Goal: Information Seeking & Learning: Compare options

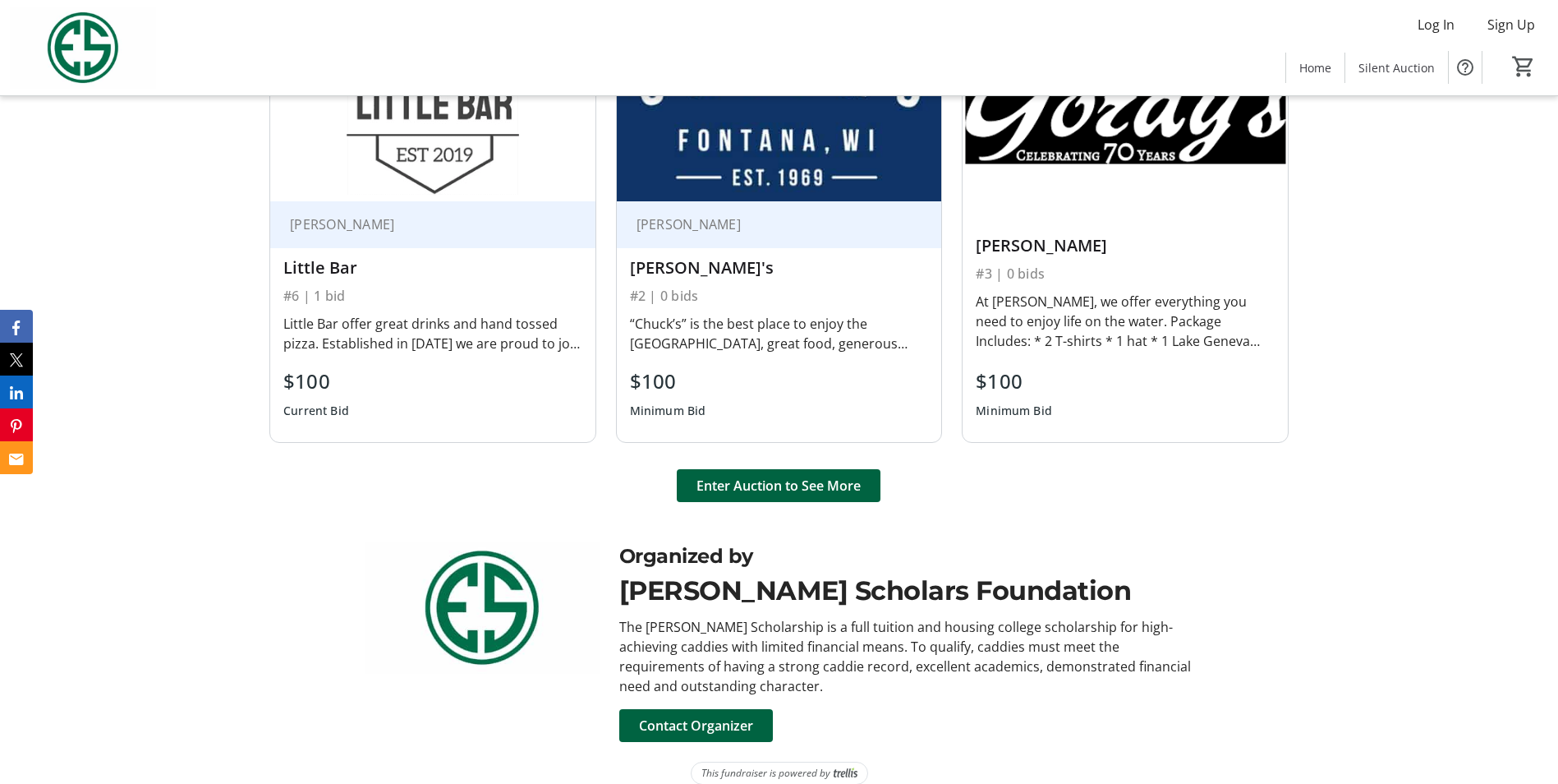
scroll to position [1294, 0]
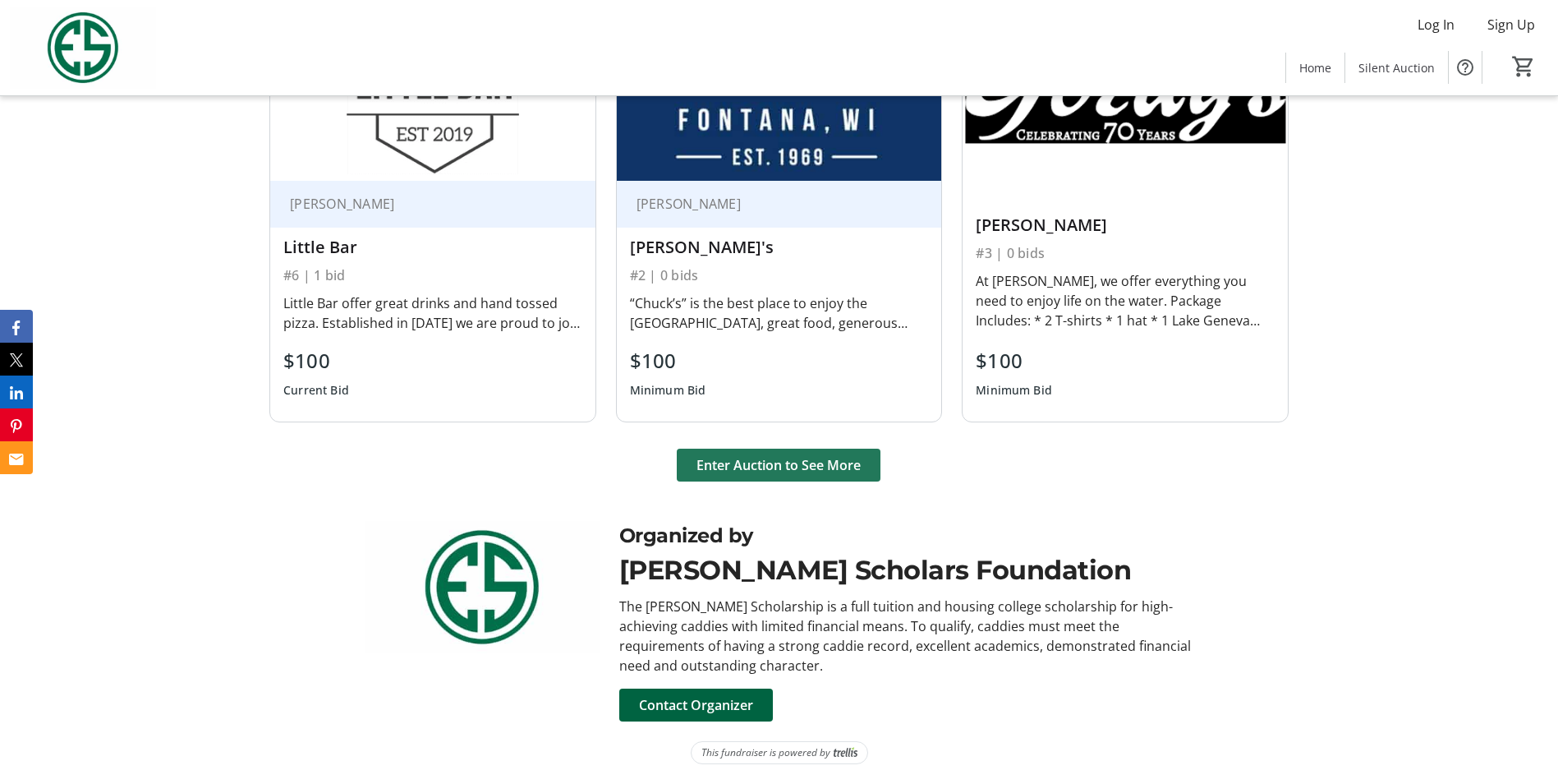
click at [803, 465] on span "Enter Auction to See More" at bounding box center [779, 464] width 165 height 20
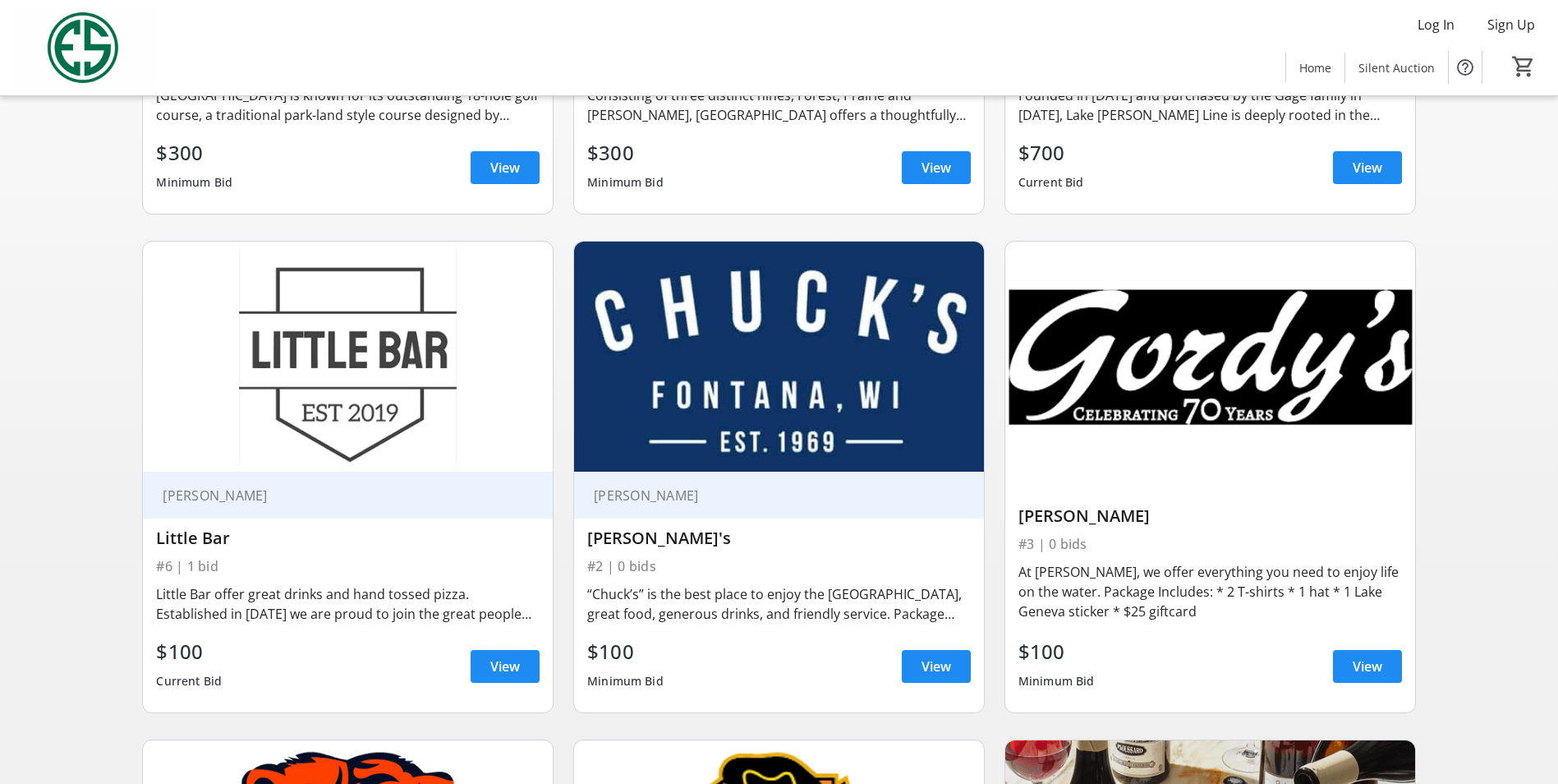
scroll to position [484, 0]
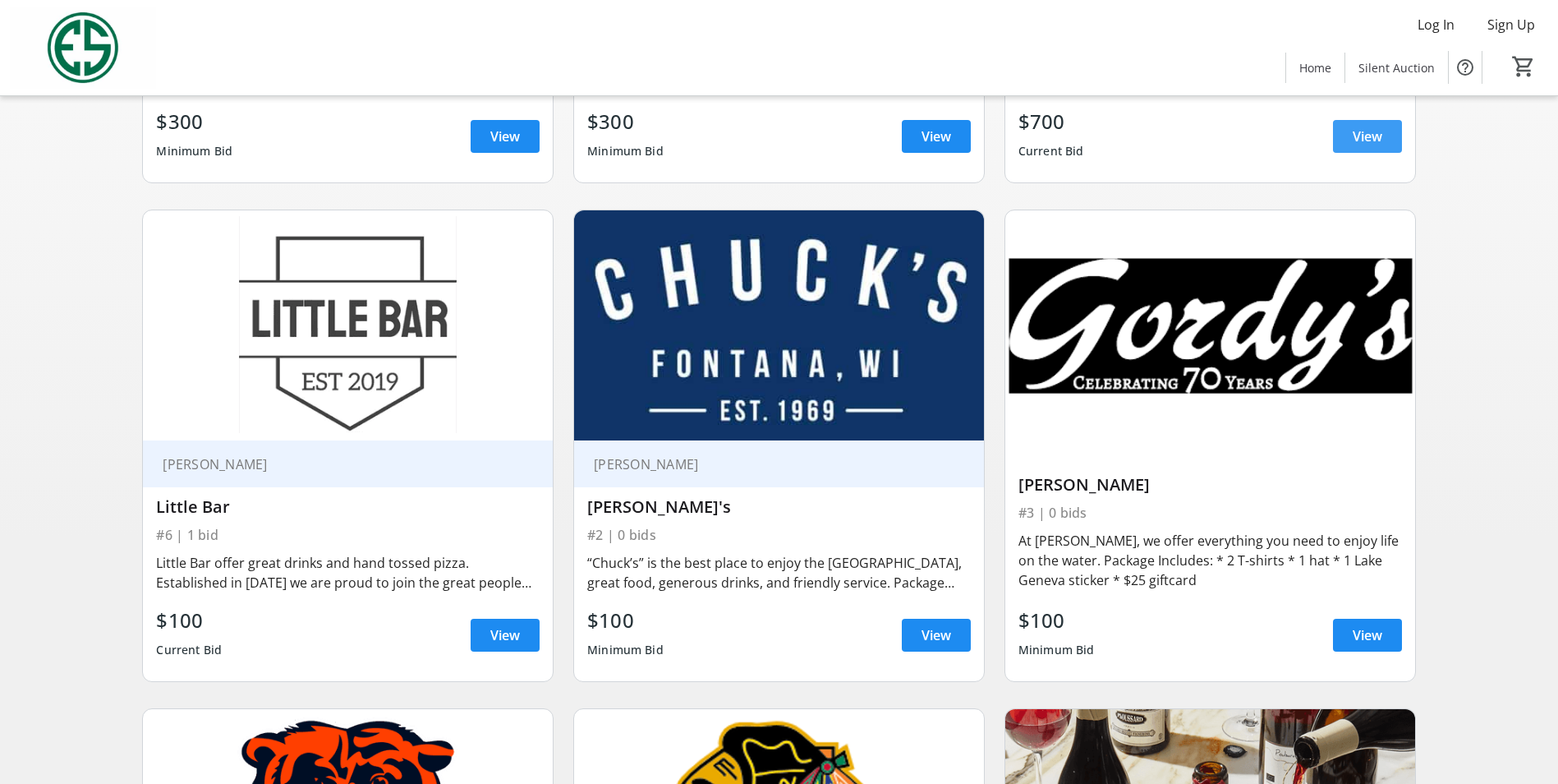
click at [1337, 130] on span at bounding box center [1367, 136] width 69 height 39
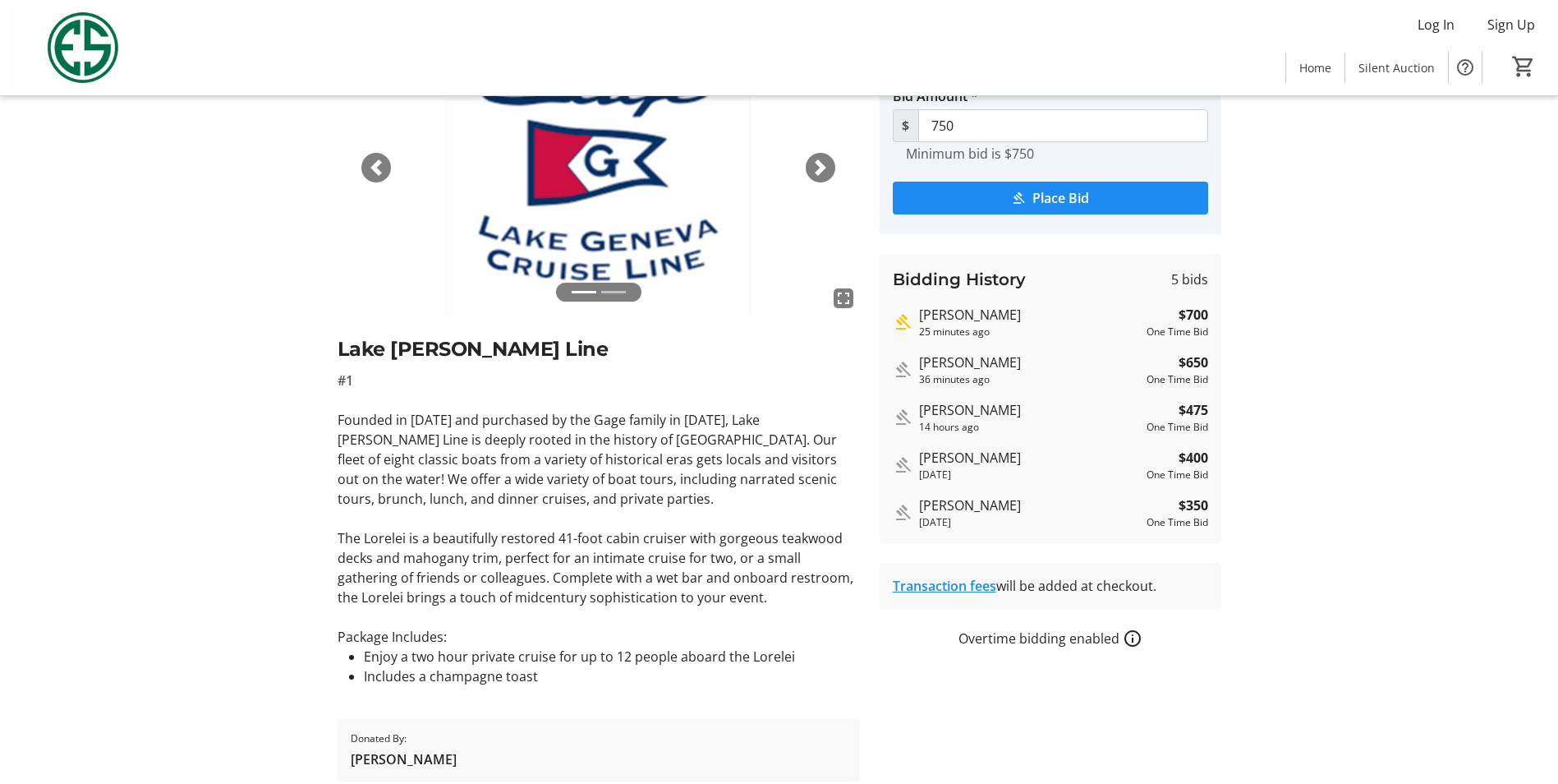
scroll to position [133, 0]
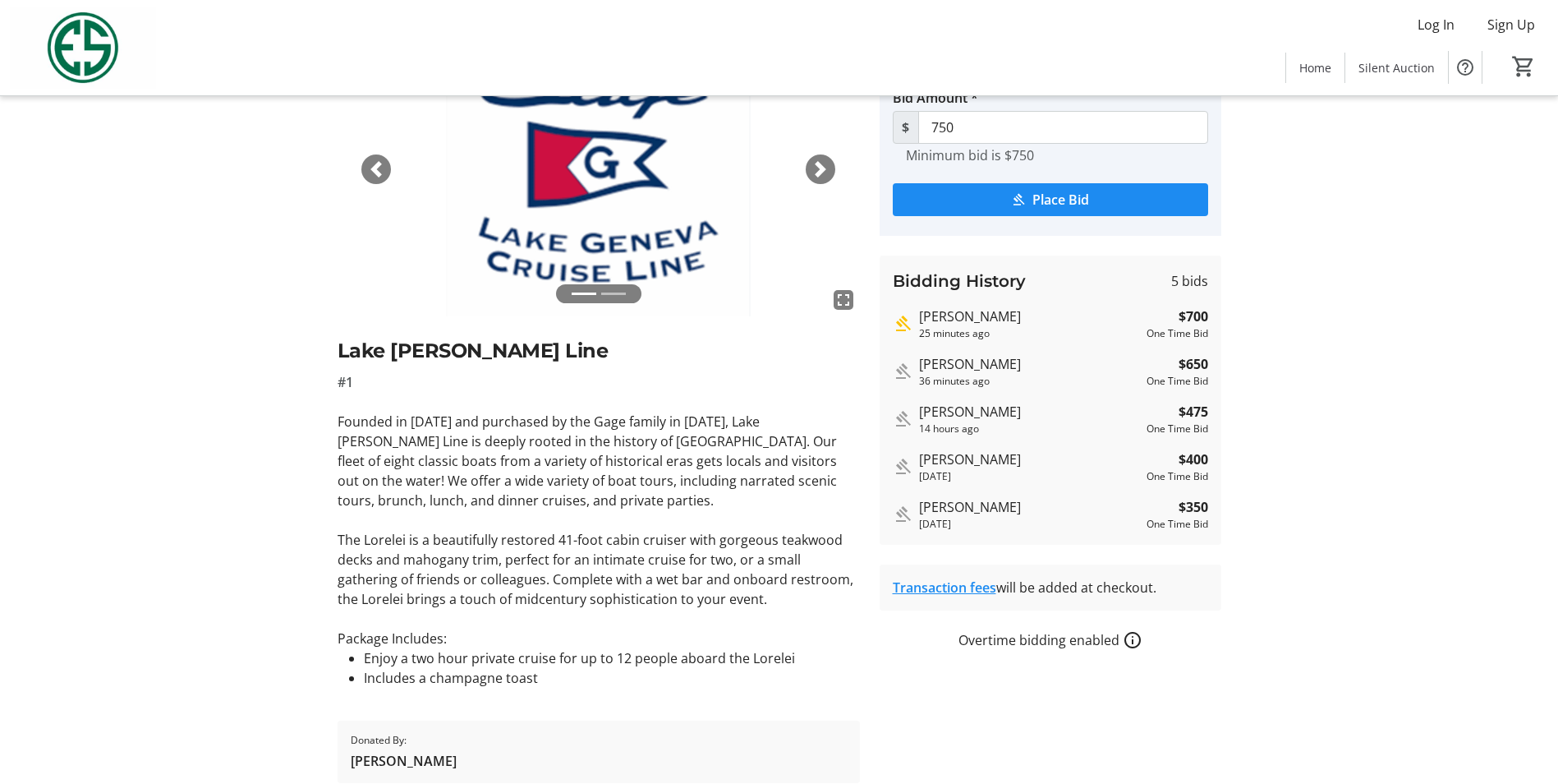
click at [370, 172] on span "button" at bounding box center [375, 168] width 16 height 16
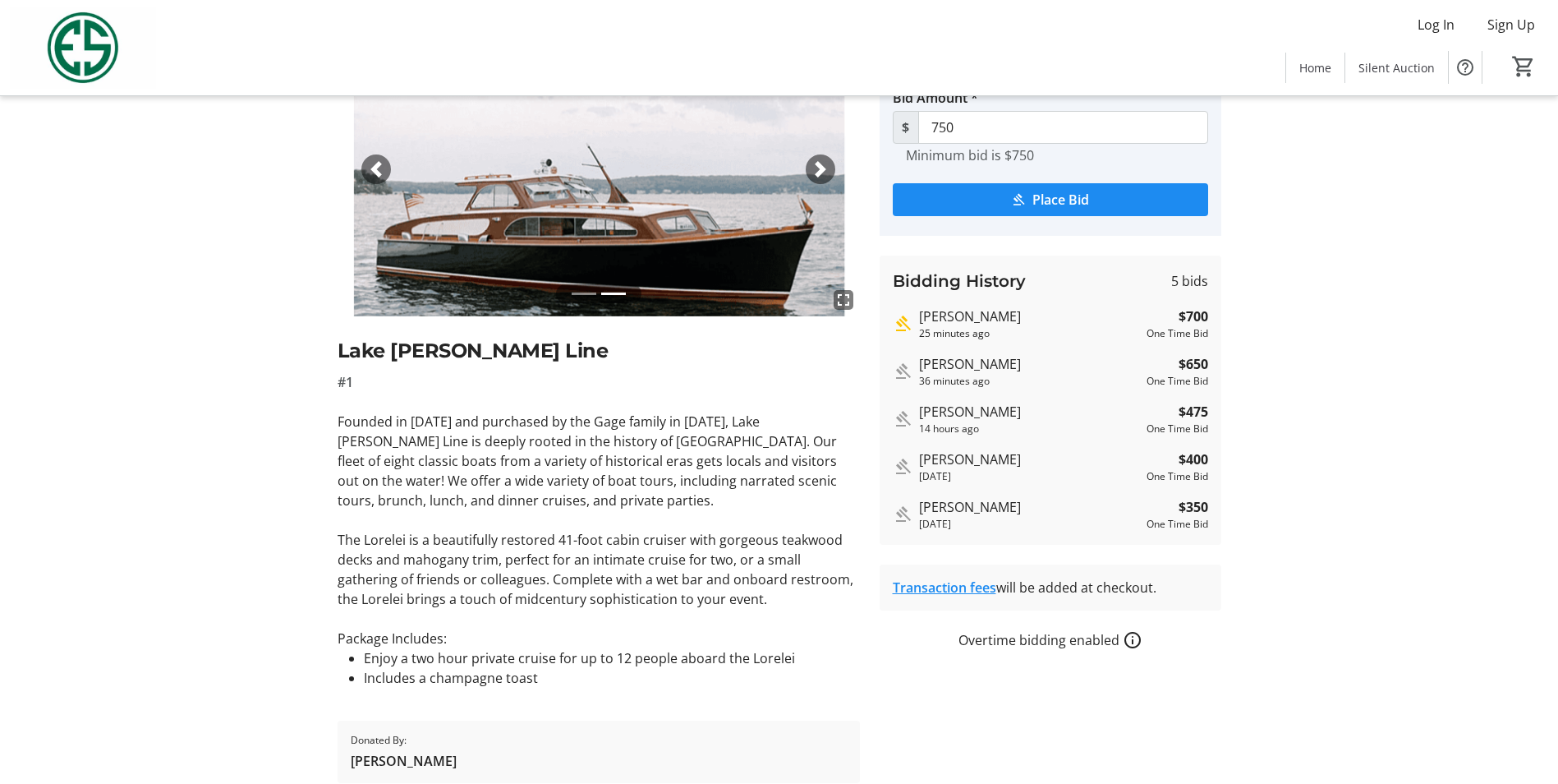
click at [370, 172] on span "button" at bounding box center [375, 168] width 16 height 16
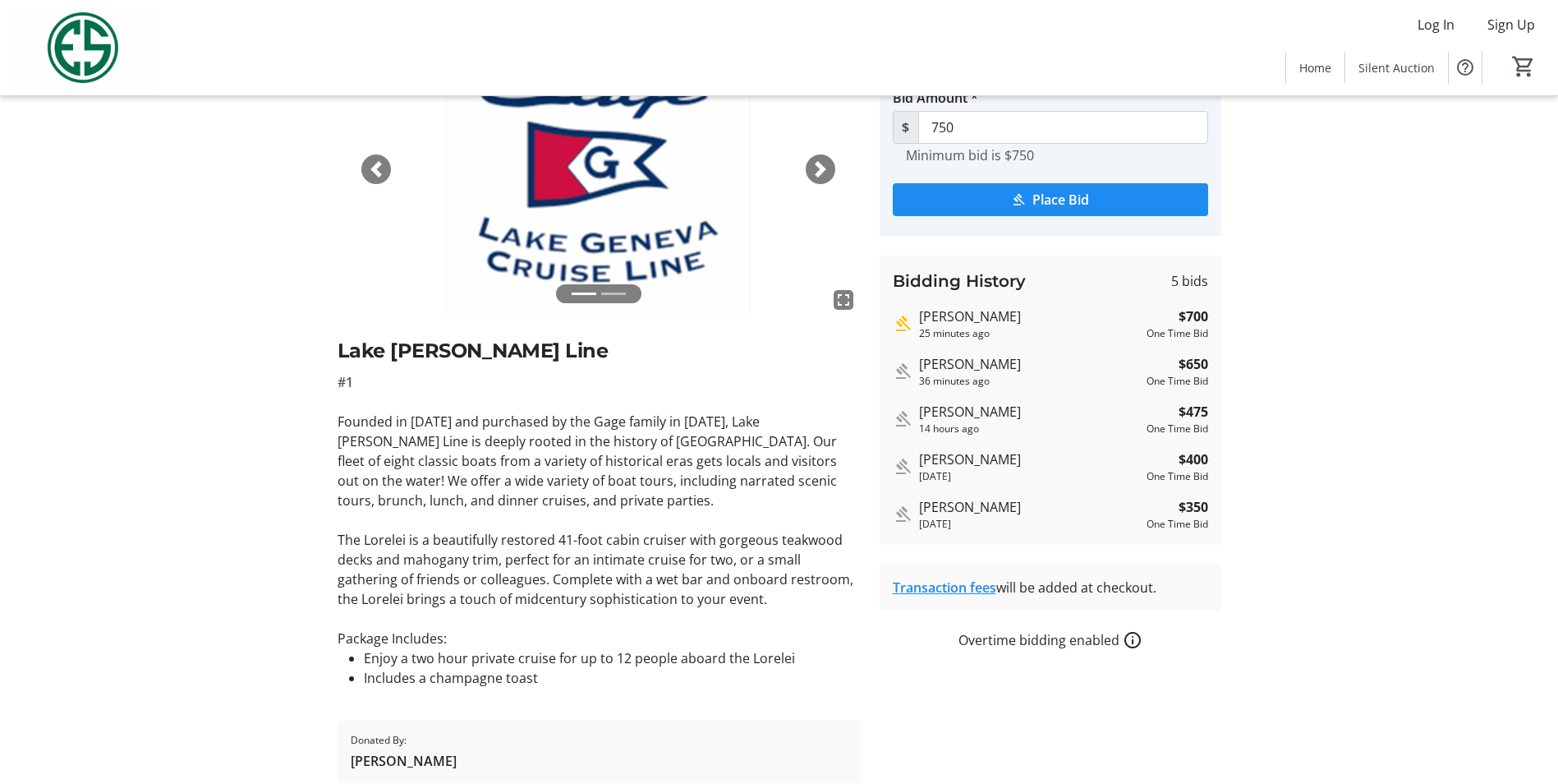
click at [370, 172] on span "button" at bounding box center [375, 168] width 16 height 16
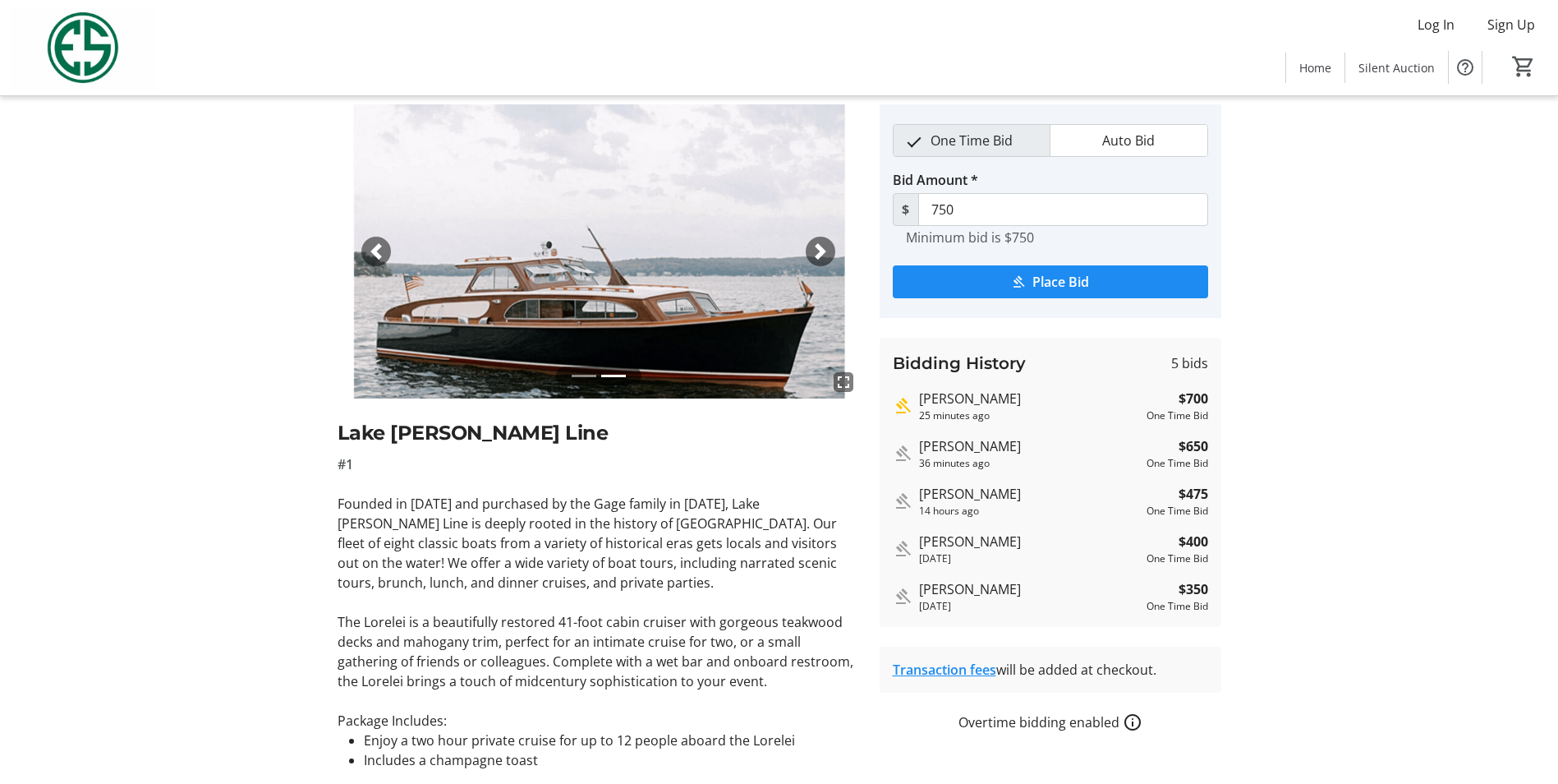
scroll to position [0, 0]
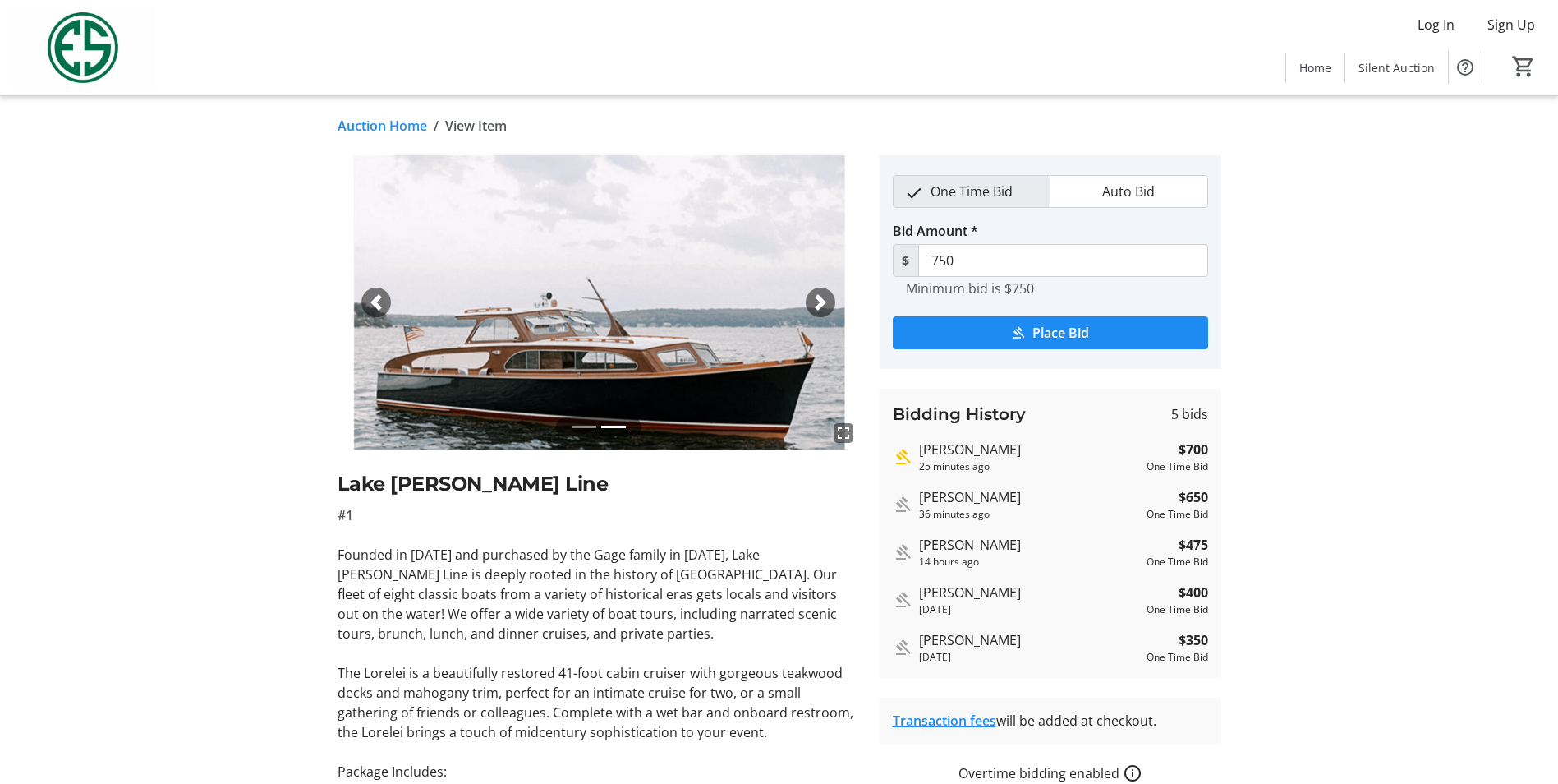
click at [406, 127] on link "Auction Home" at bounding box center [382, 125] width 89 height 20
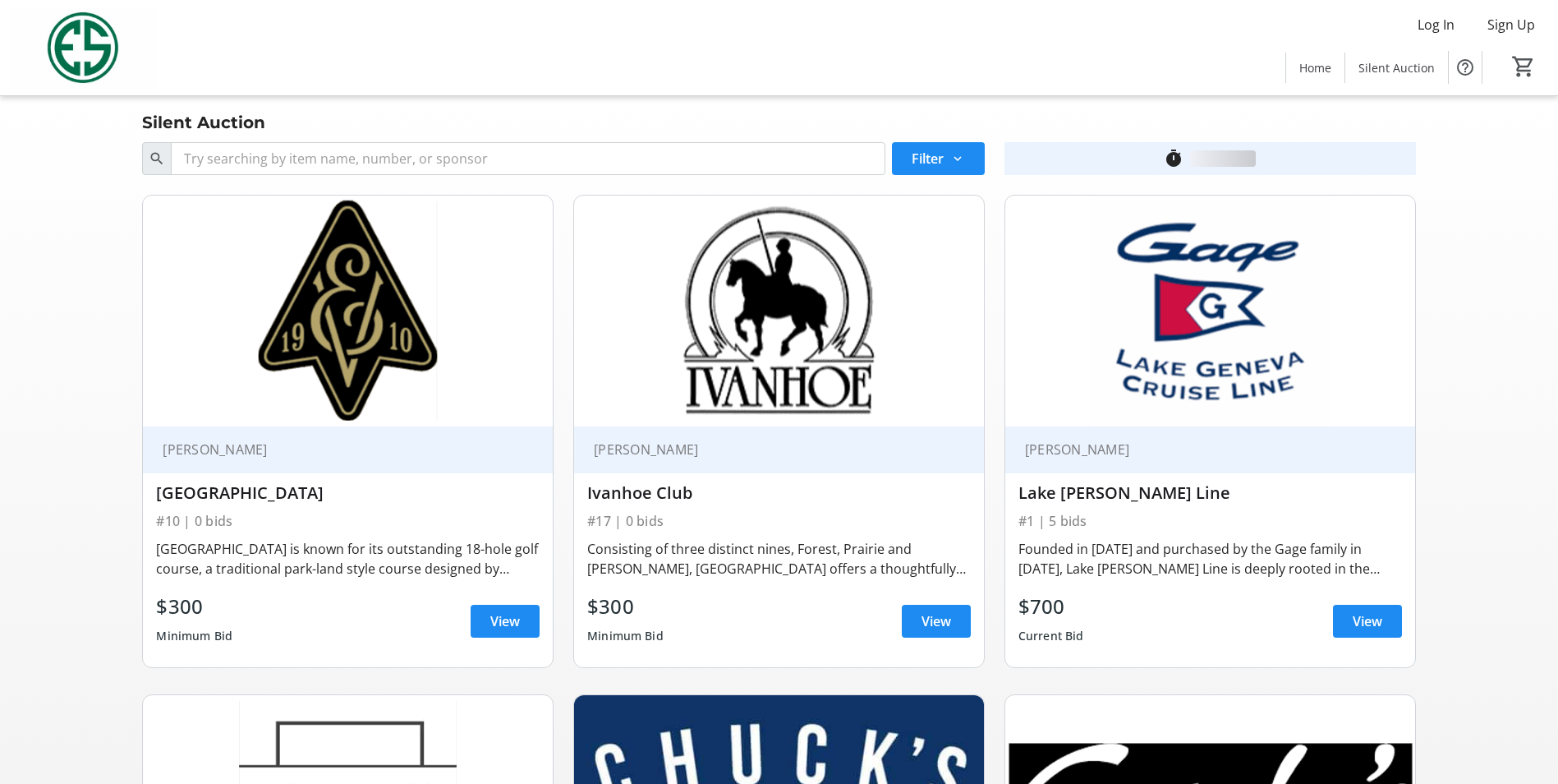
scroll to position [484, 0]
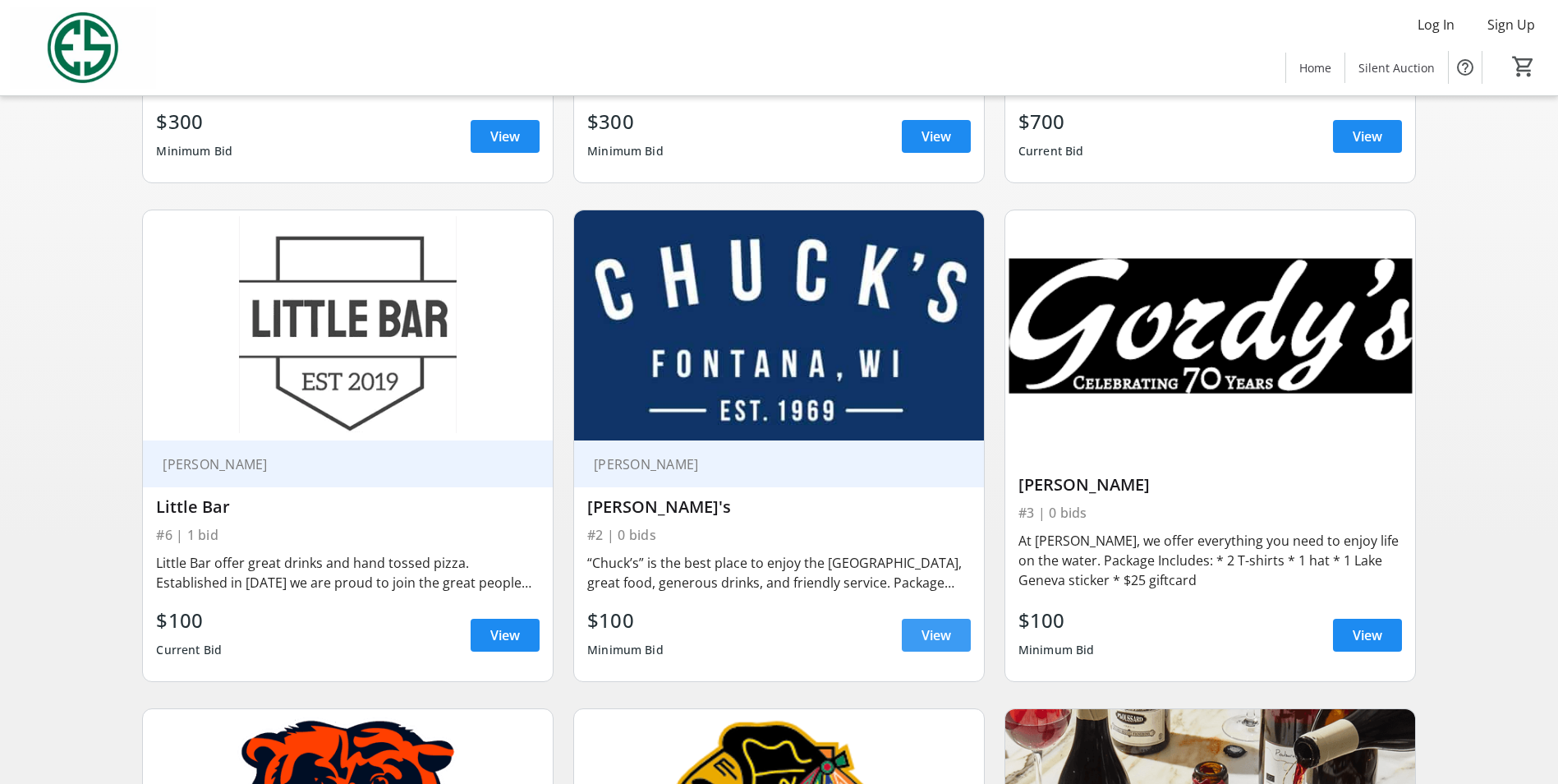
click at [920, 630] on span at bounding box center [936, 635] width 69 height 39
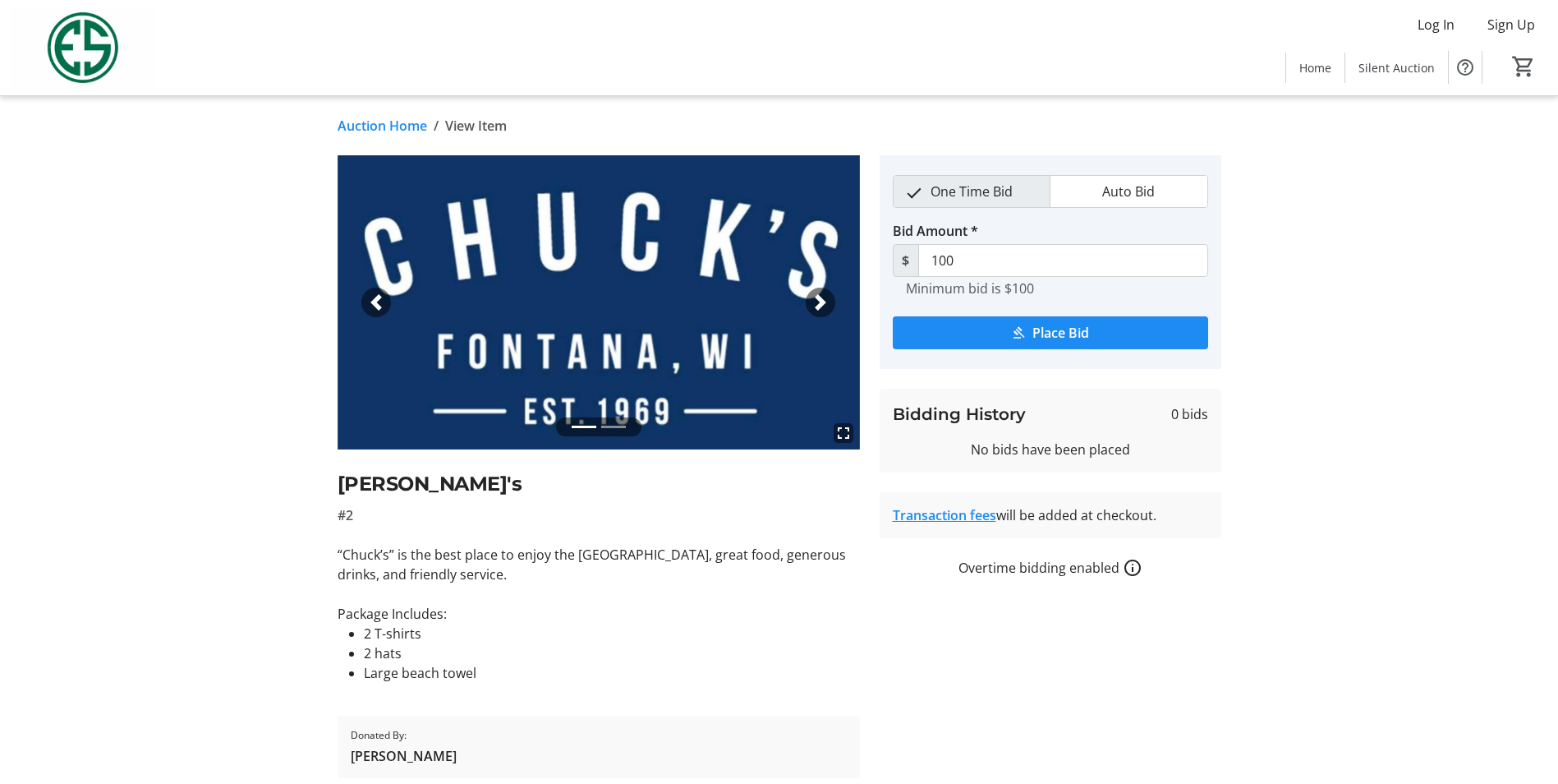
click at [383, 311] on div "Previous" at bounding box center [375, 302] width 29 height 29
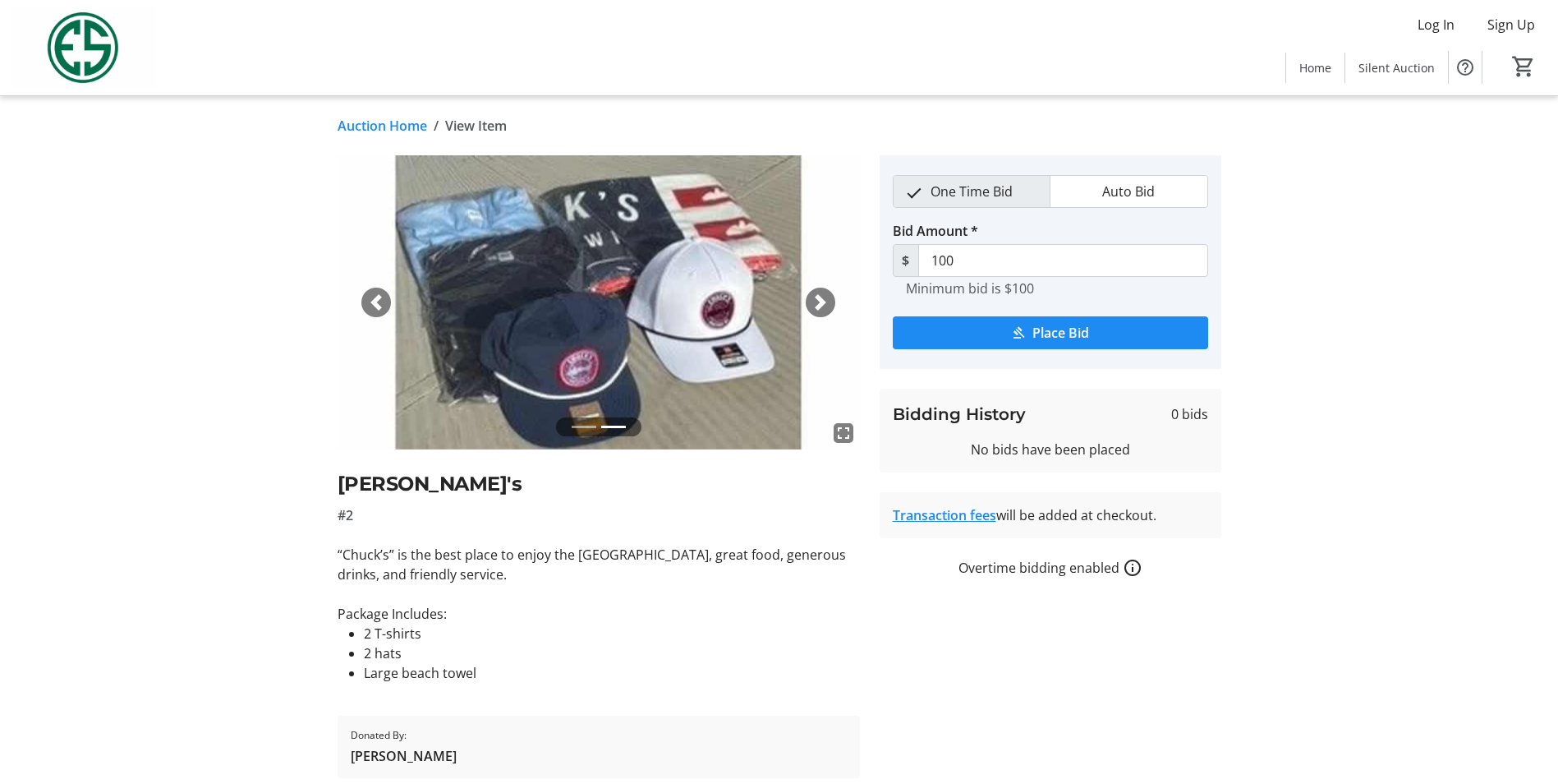
click at [383, 311] on div "Previous" at bounding box center [375, 302] width 29 height 29
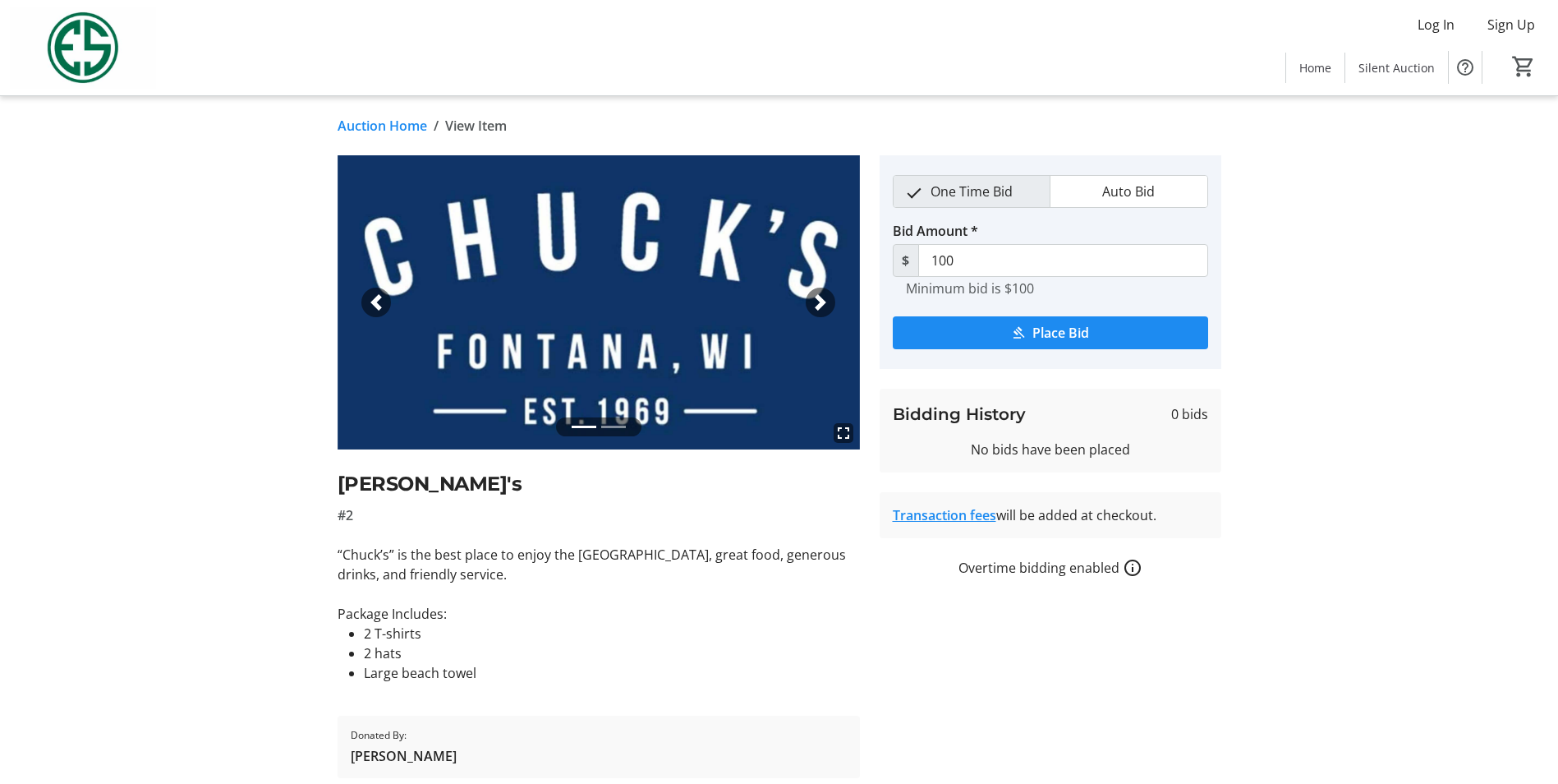
click at [383, 311] on div "Previous" at bounding box center [375, 302] width 29 height 29
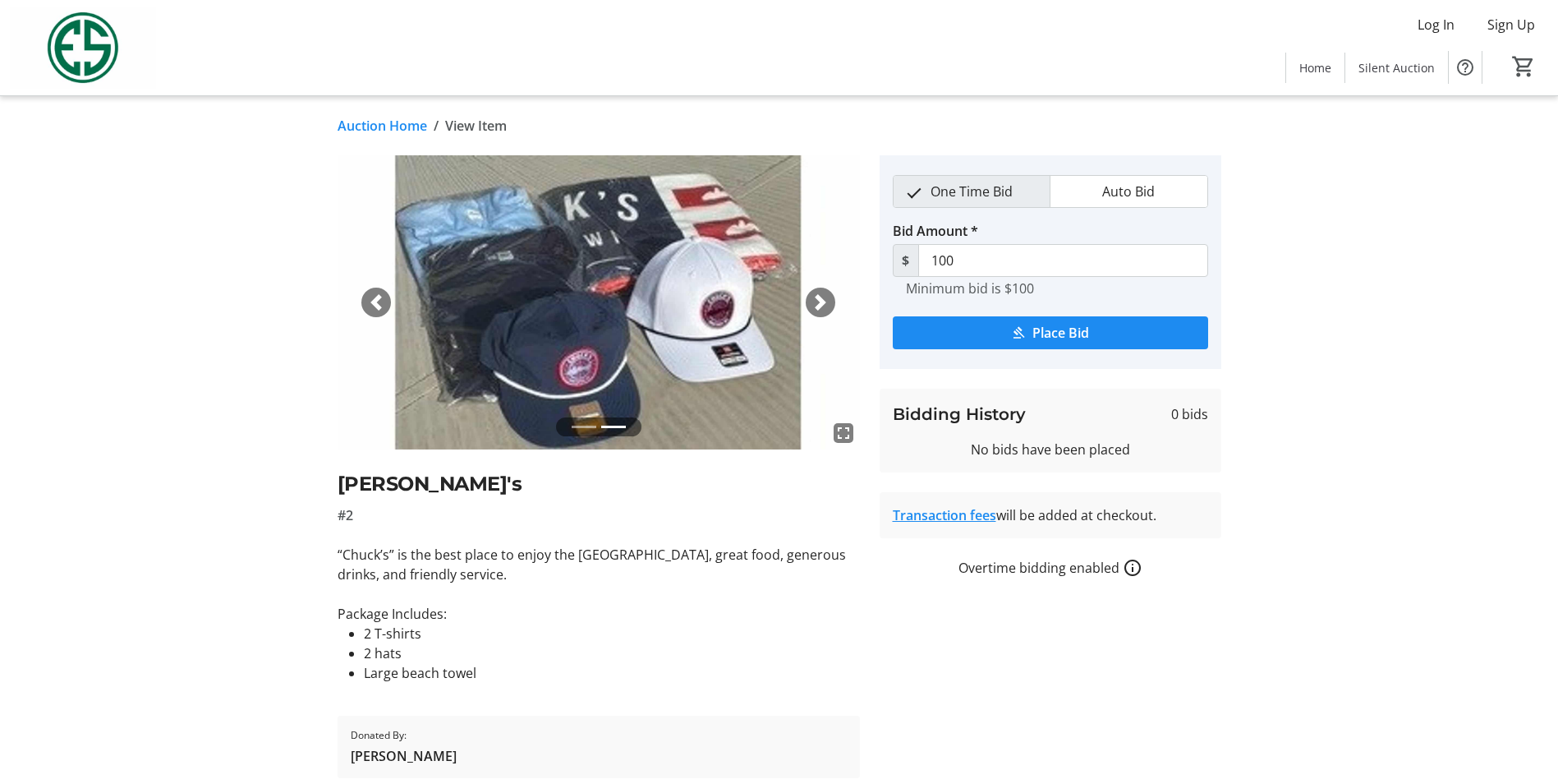
click at [380, 121] on link "Auction Home" at bounding box center [382, 125] width 89 height 20
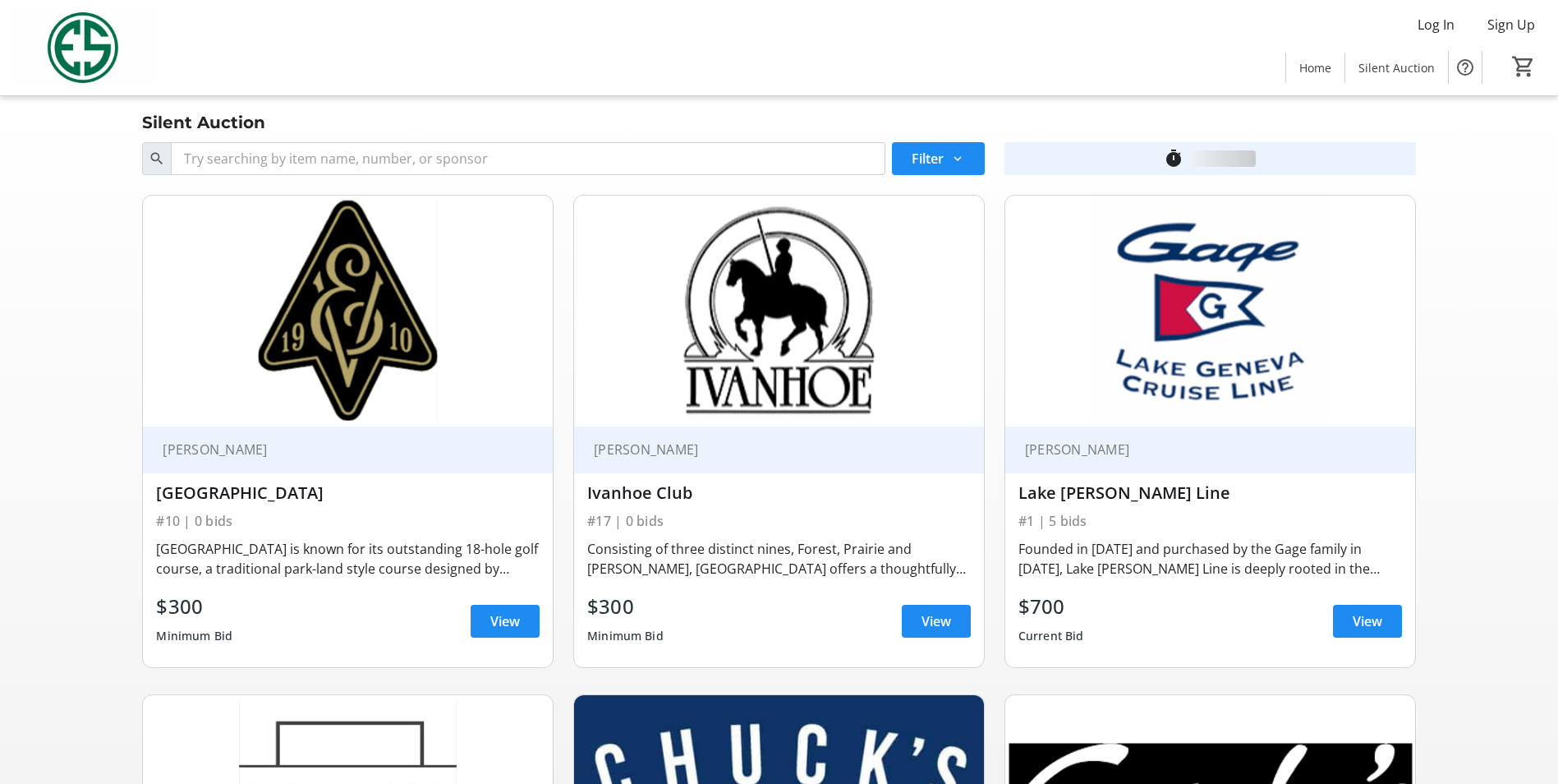
scroll to position [484, 0]
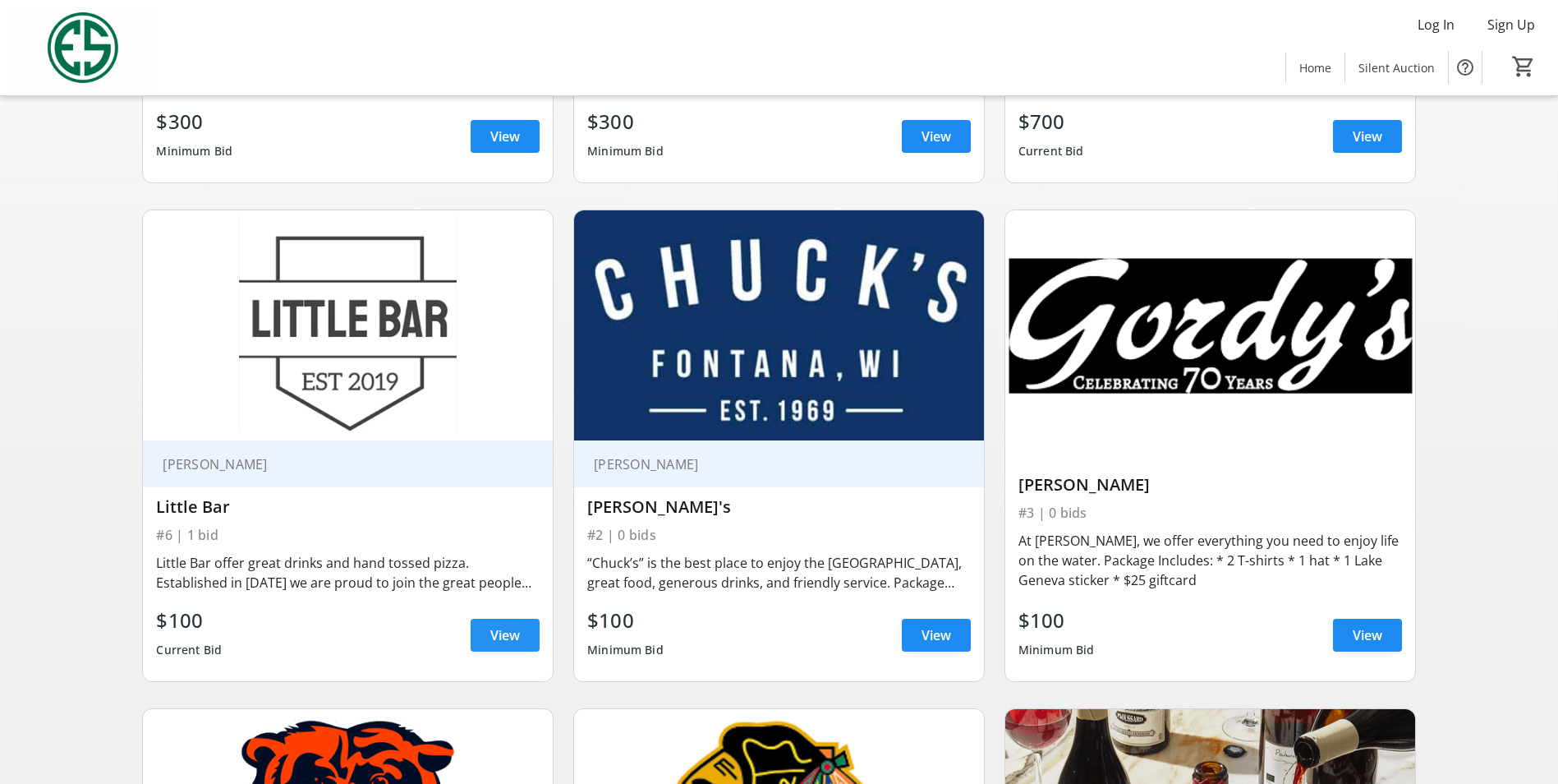
click at [503, 635] on span "View" at bounding box center [505, 635] width 29 height 20
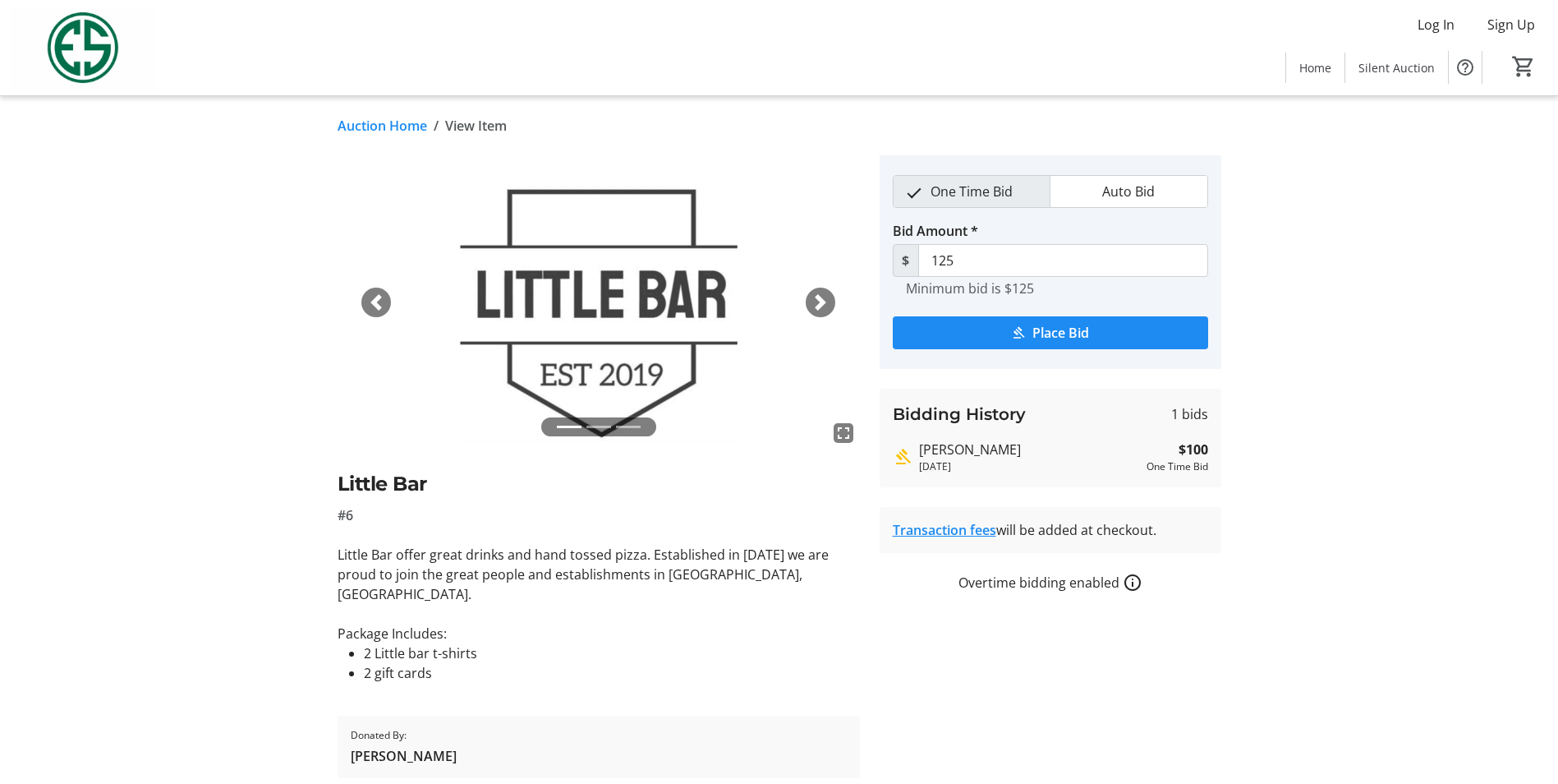
click at [377, 119] on link "Auction Home" at bounding box center [382, 125] width 89 height 20
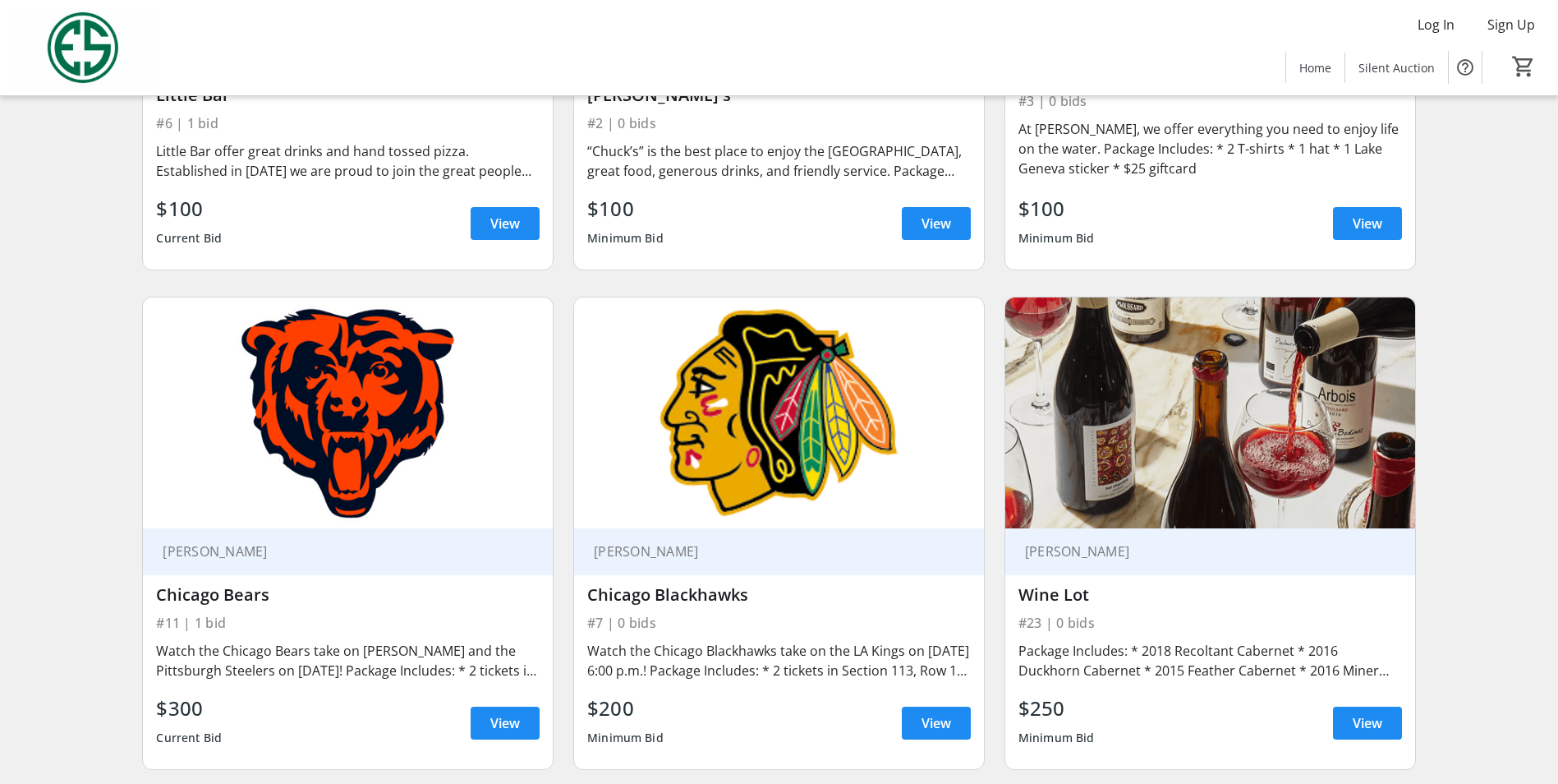
scroll to position [1004, 0]
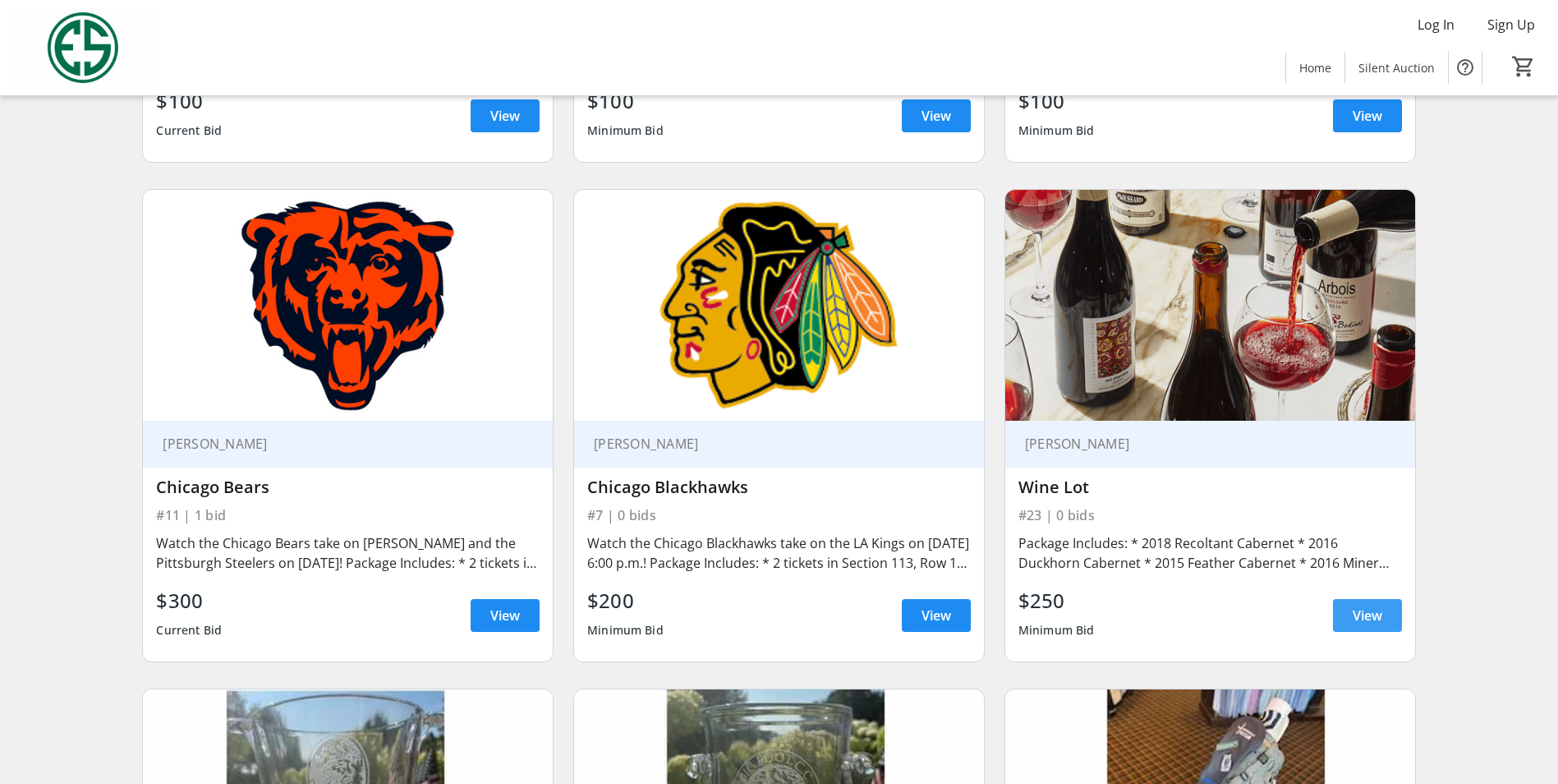
click at [1395, 605] on span at bounding box center [1367, 615] width 69 height 39
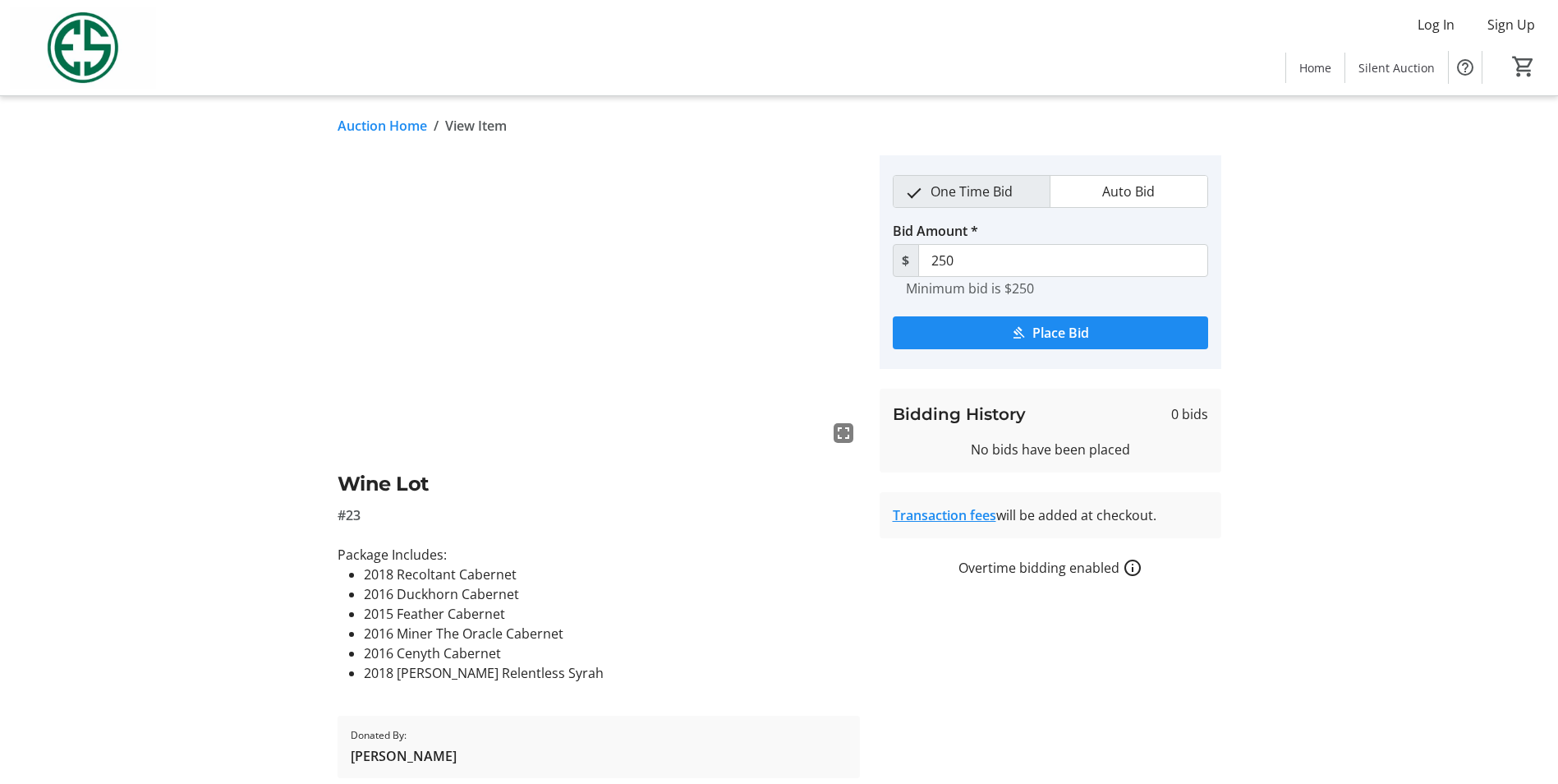
click at [404, 120] on link "Auction Home" at bounding box center [382, 125] width 89 height 20
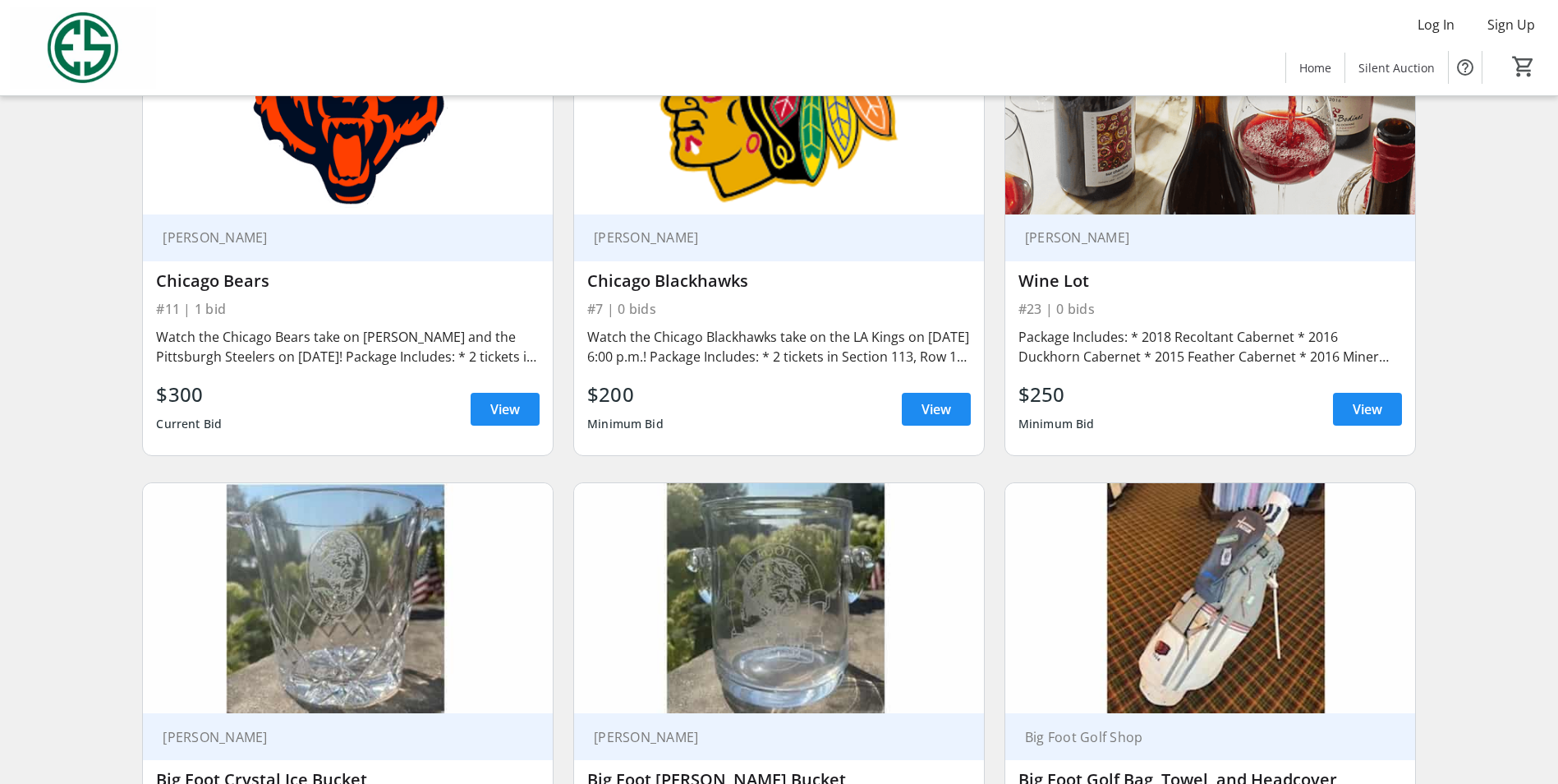
scroll to position [1294, 0]
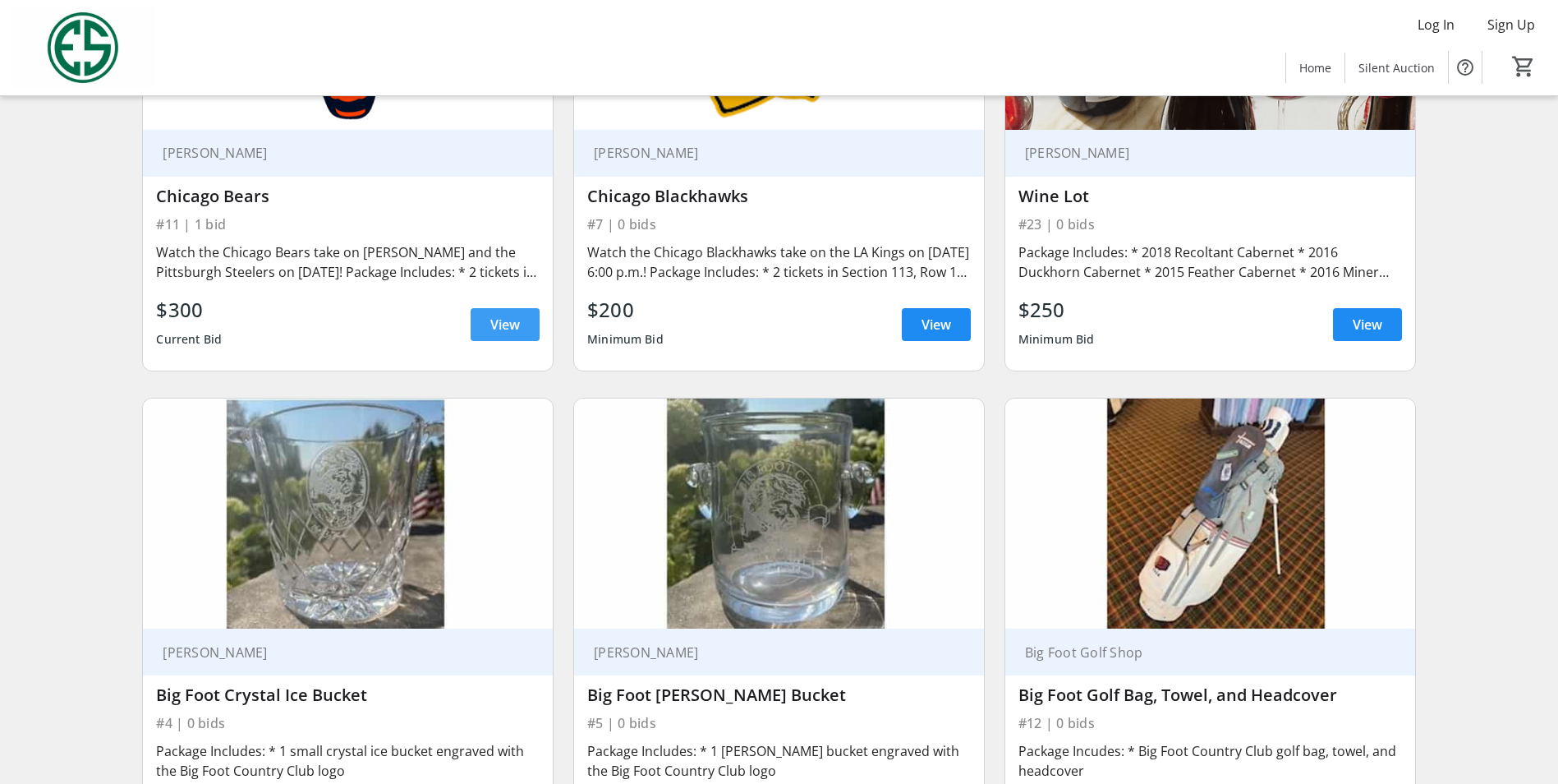
click at [509, 335] on span at bounding box center [505, 324] width 69 height 39
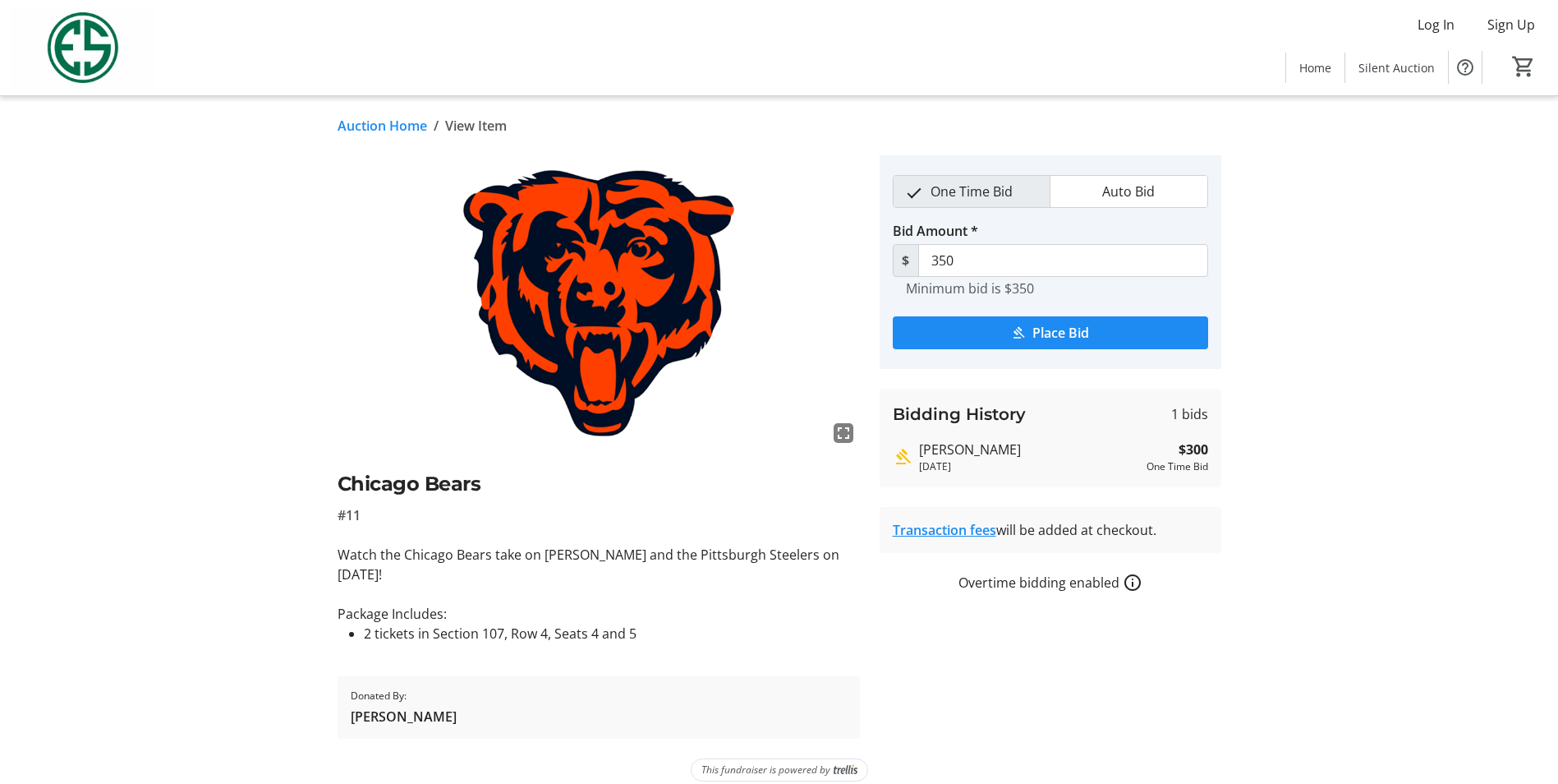
click at [419, 124] on link "Auction Home" at bounding box center [382, 125] width 89 height 20
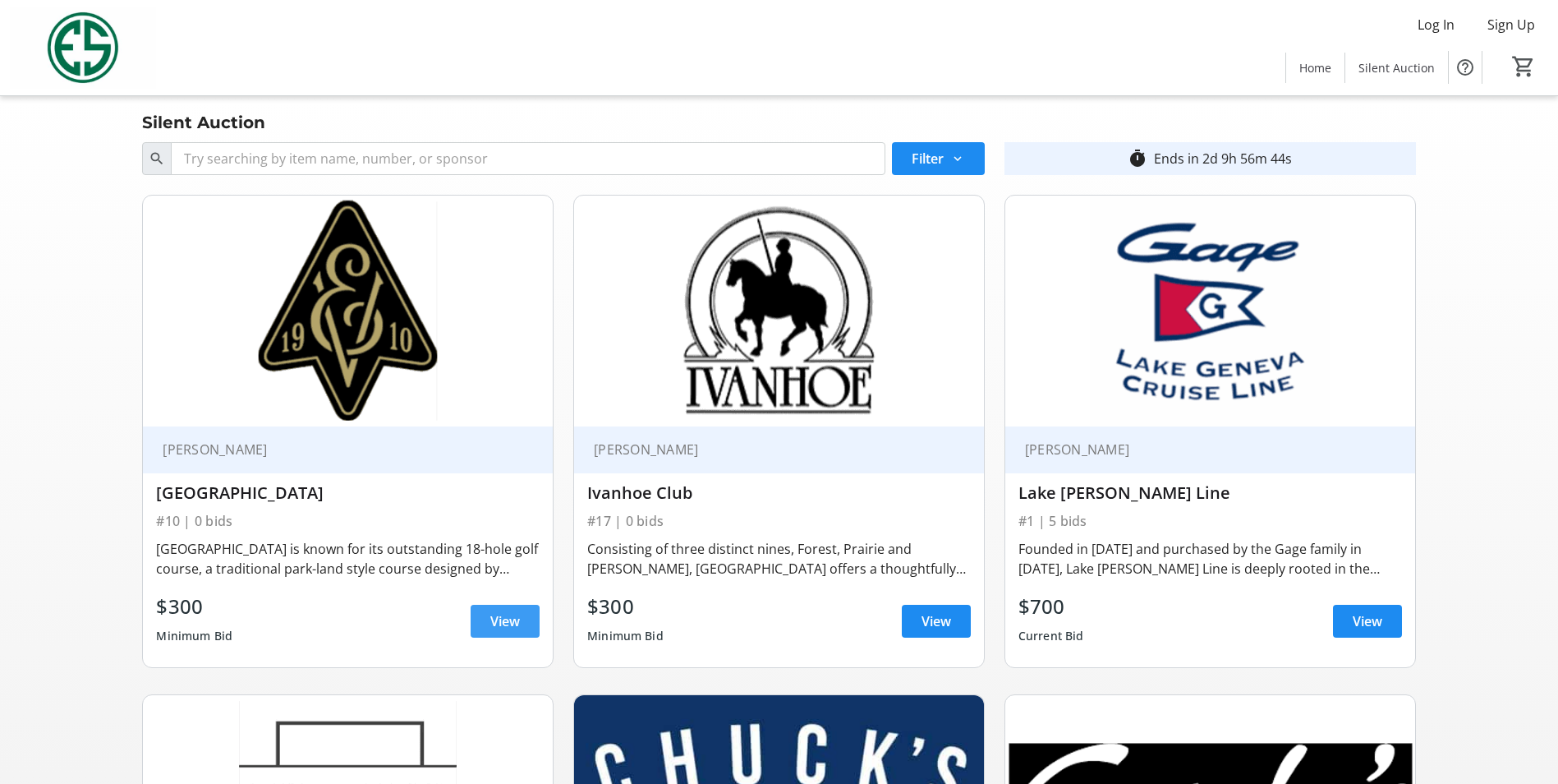
click at [524, 627] on span at bounding box center [505, 621] width 69 height 39
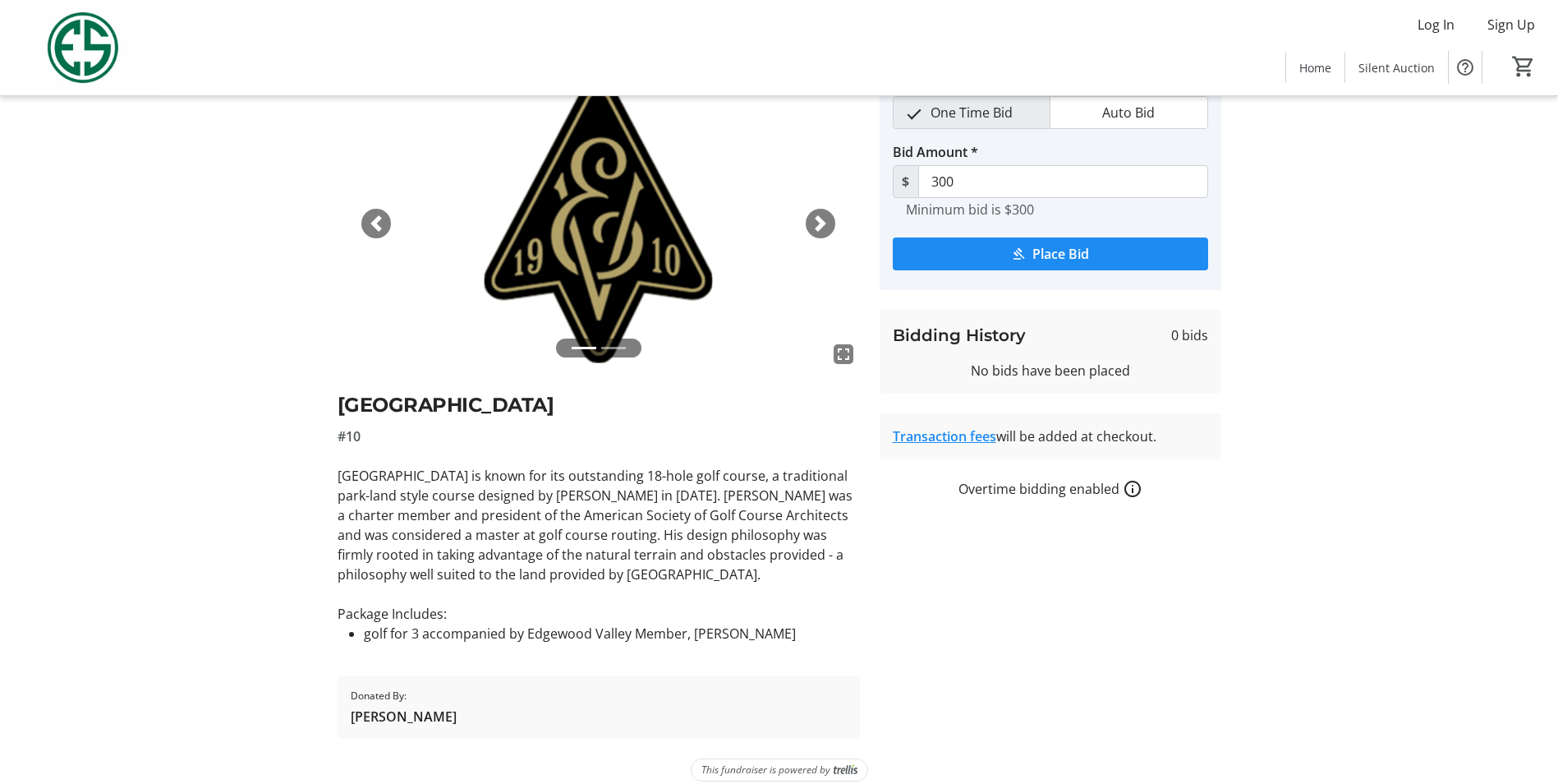
scroll to position [96, 0]
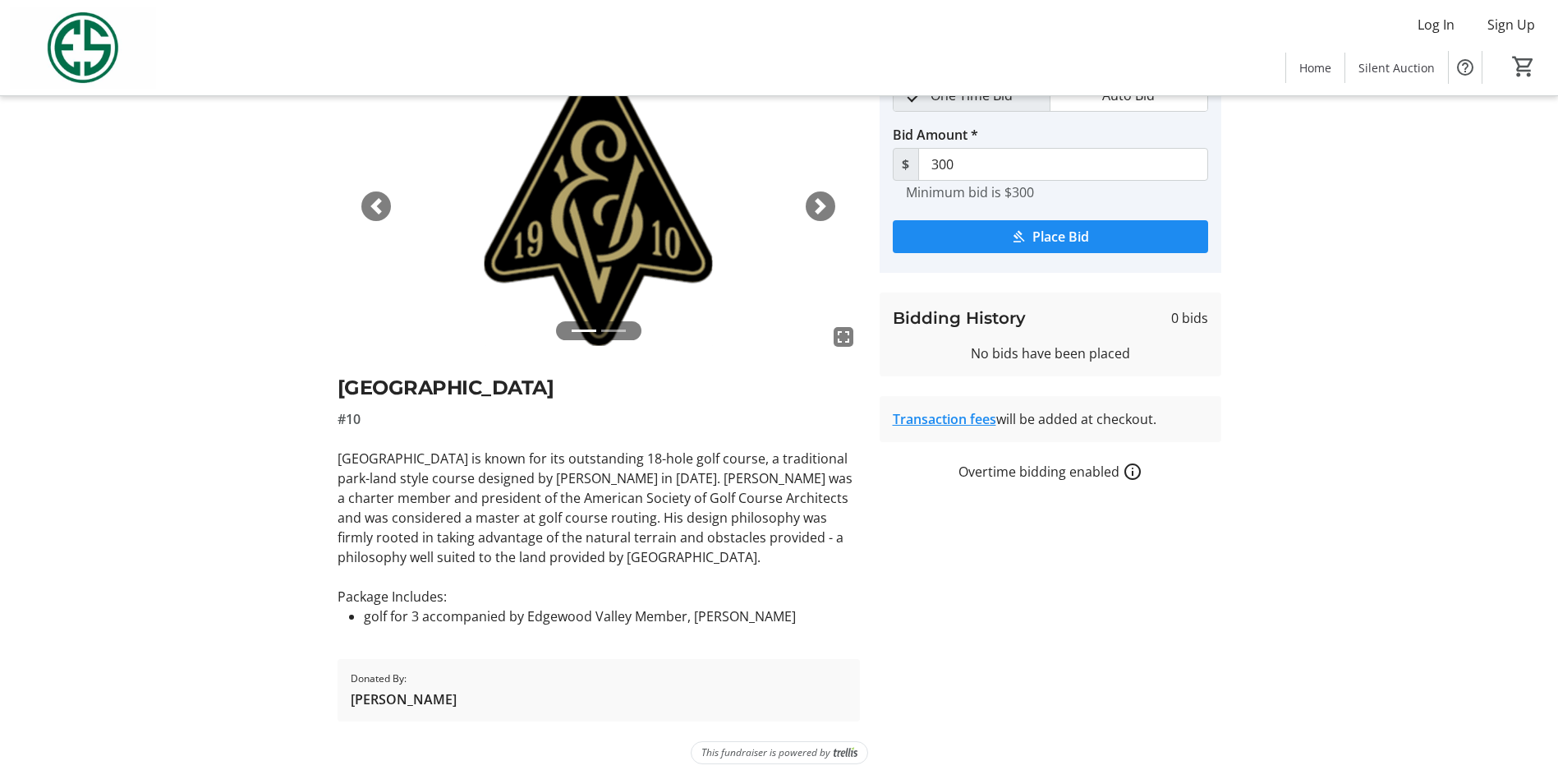
drag, startPoint x: 342, startPoint y: 387, endPoint x: 793, endPoint y: 385, distance: 451.0
click at [793, 385] on h2 "[GEOGRAPHIC_DATA]" at bounding box center [599, 387] width 523 height 29
click at [791, 385] on h2 "[GEOGRAPHIC_DATA]" at bounding box center [599, 387] width 523 height 29
drag, startPoint x: 344, startPoint y: 381, endPoint x: 361, endPoint y: 378, distance: 17.3
click at [361, 378] on h2 "[GEOGRAPHIC_DATA]" at bounding box center [599, 387] width 523 height 29
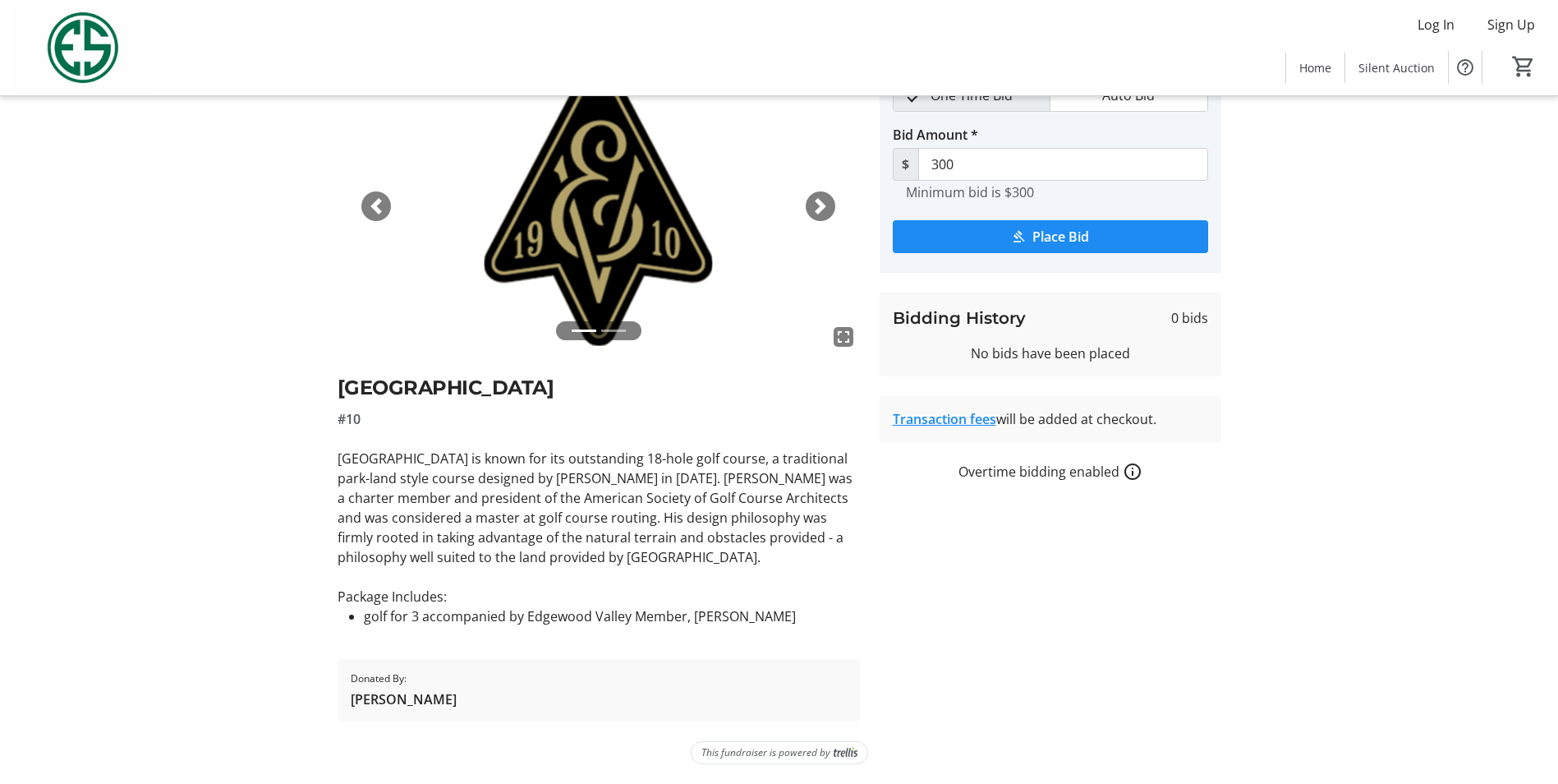
drag, startPoint x: 361, startPoint y: 378, endPoint x: 335, endPoint y: 395, distance: 31.1
click at [335, 395] on tr-auction-item-ui "fullscreen fullscreen Previous Next [GEOGRAPHIC_DATA] #10 [GEOGRAPHIC_DATA] is …" at bounding box center [599, 390] width 543 height 662
drag, startPoint x: 340, startPoint y: 387, endPoint x: 652, endPoint y: 391, distance: 312.0
click at [652, 391] on h2 "[GEOGRAPHIC_DATA]" at bounding box center [599, 387] width 523 height 29
drag, startPoint x: 652, startPoint y: 391, endPoint x: 630, endPoint y: 395, distance: 22.4
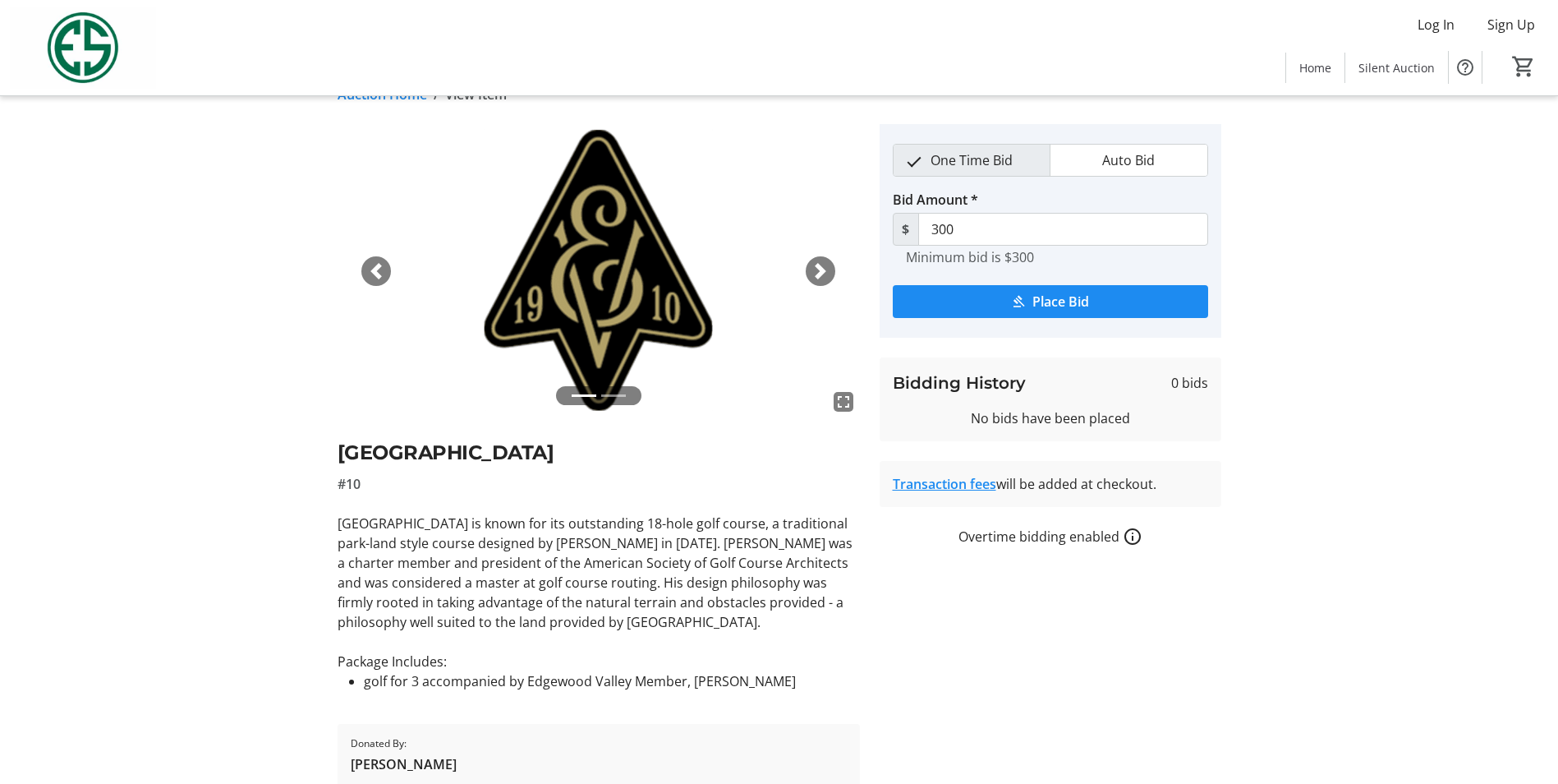
scroll to position [0, 0]
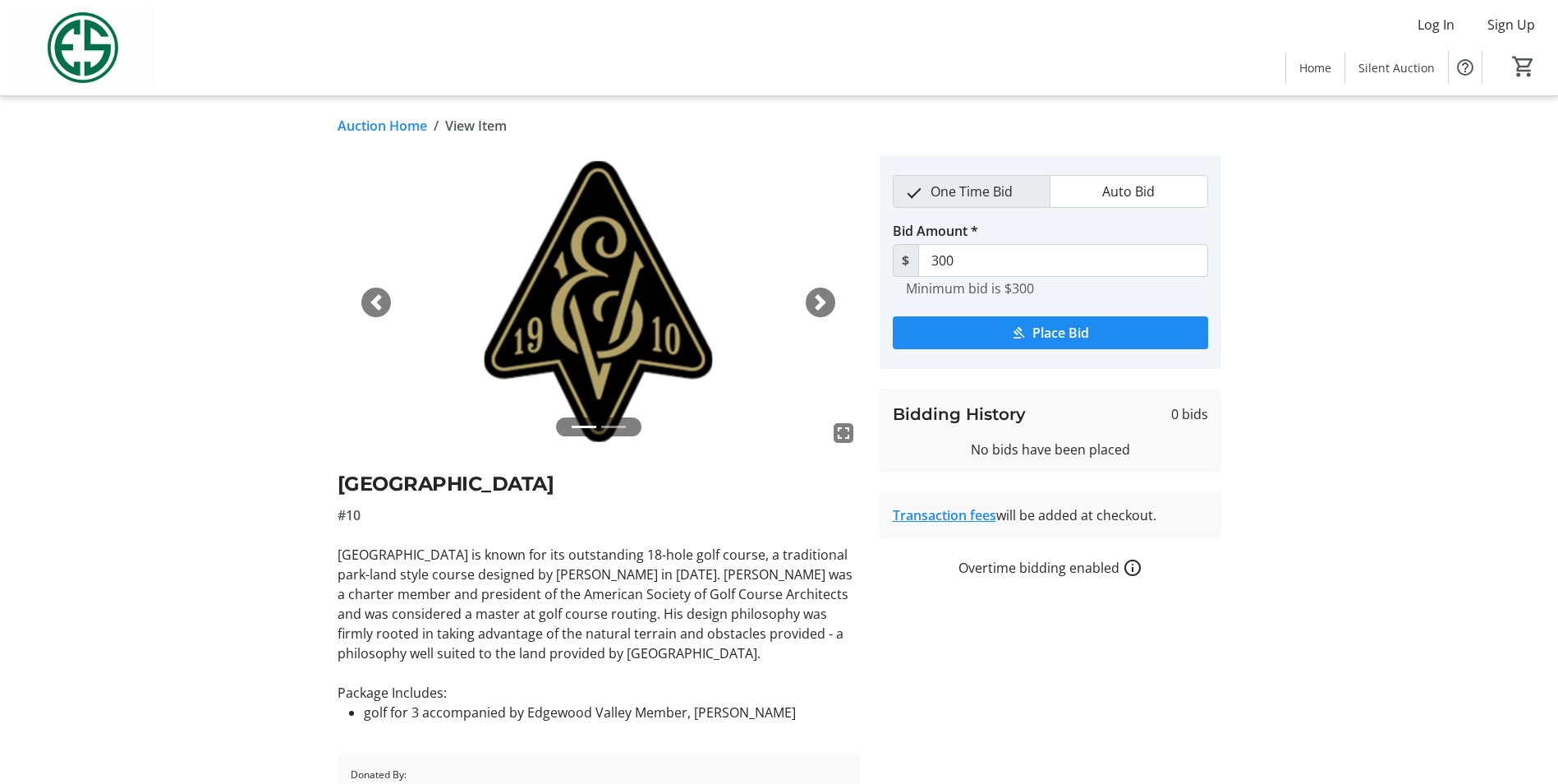
click at [382, 127] on link "Auction Home" at bounding box center [382, 125] width 89 height 20
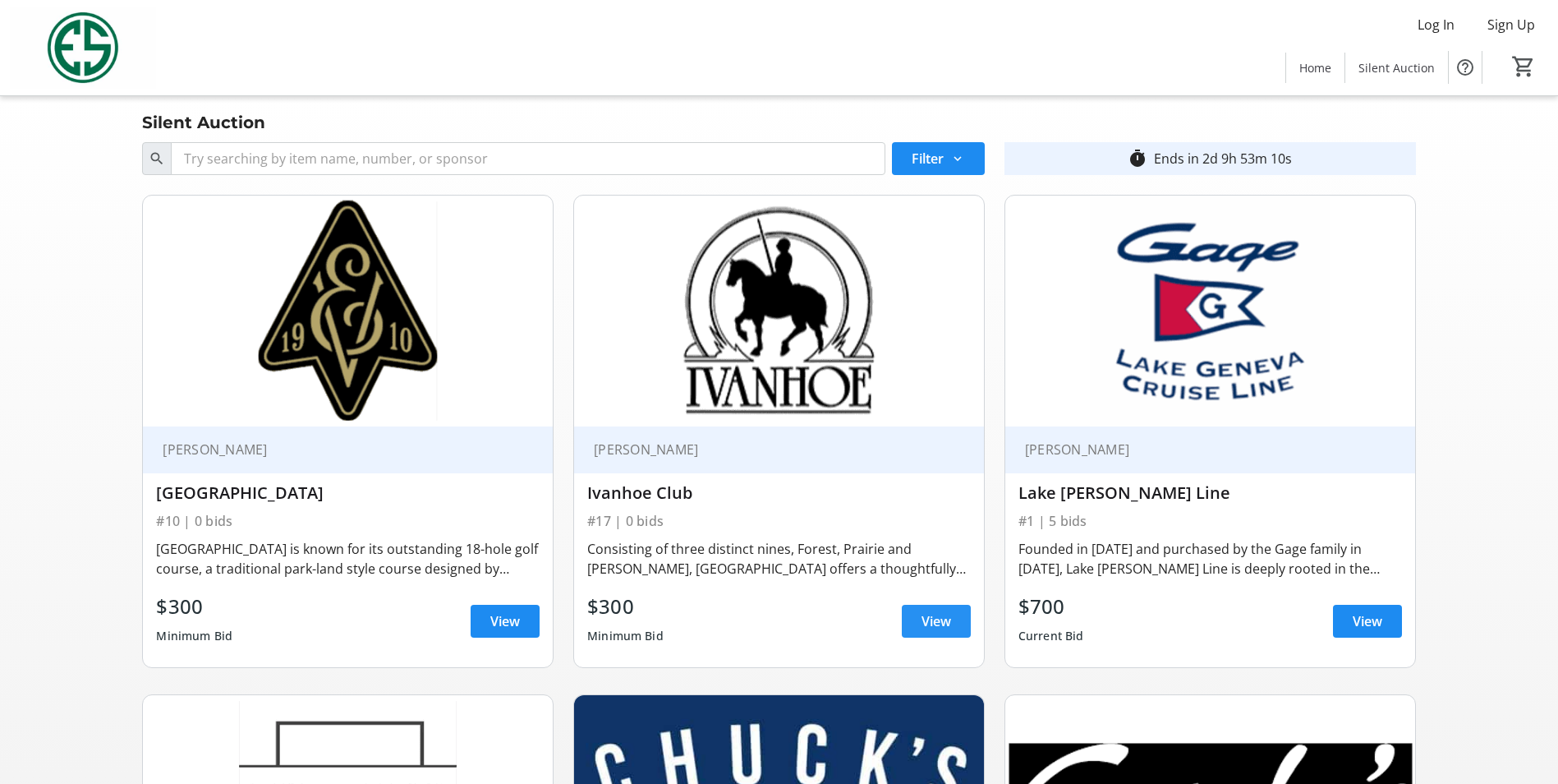
click at [951, 615] on span "View" at bounding box center [936, 620] width 29 height 20
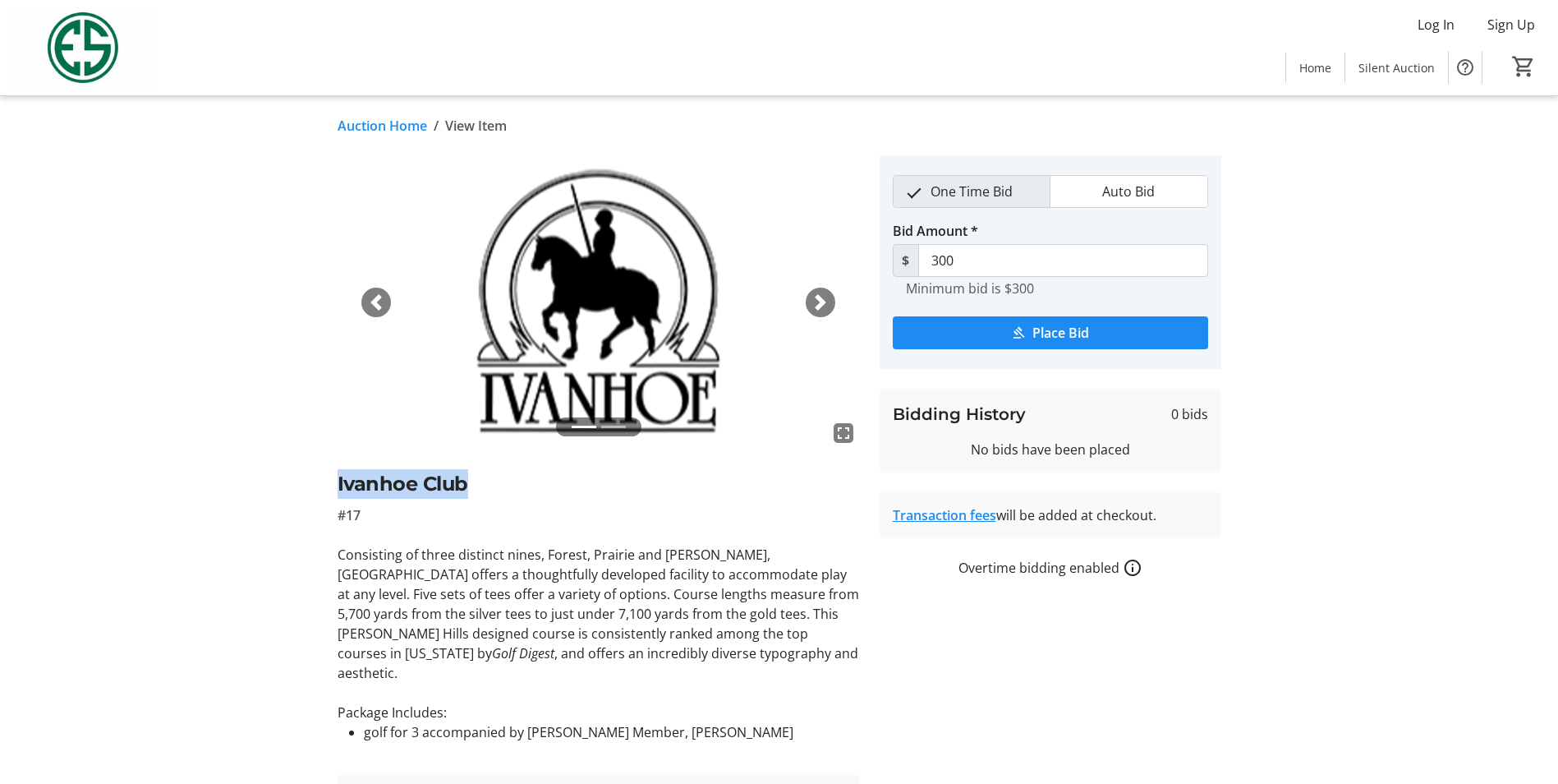
drag, startPoint x: 340, startPoint y: 486, endPoint x: 470, endPoint y: 485, distance: 130.0
click at [470, 485] on h2 "Ivanhoe Club" at bounding box center [599, 483] width 523 height 29
drag, startPoint x: 470, startPoint y: 485, endPoint x: 458, endPoint y: 486, distance: 12.0
